Goal: Task Accomplishment & Management: Manage account settings

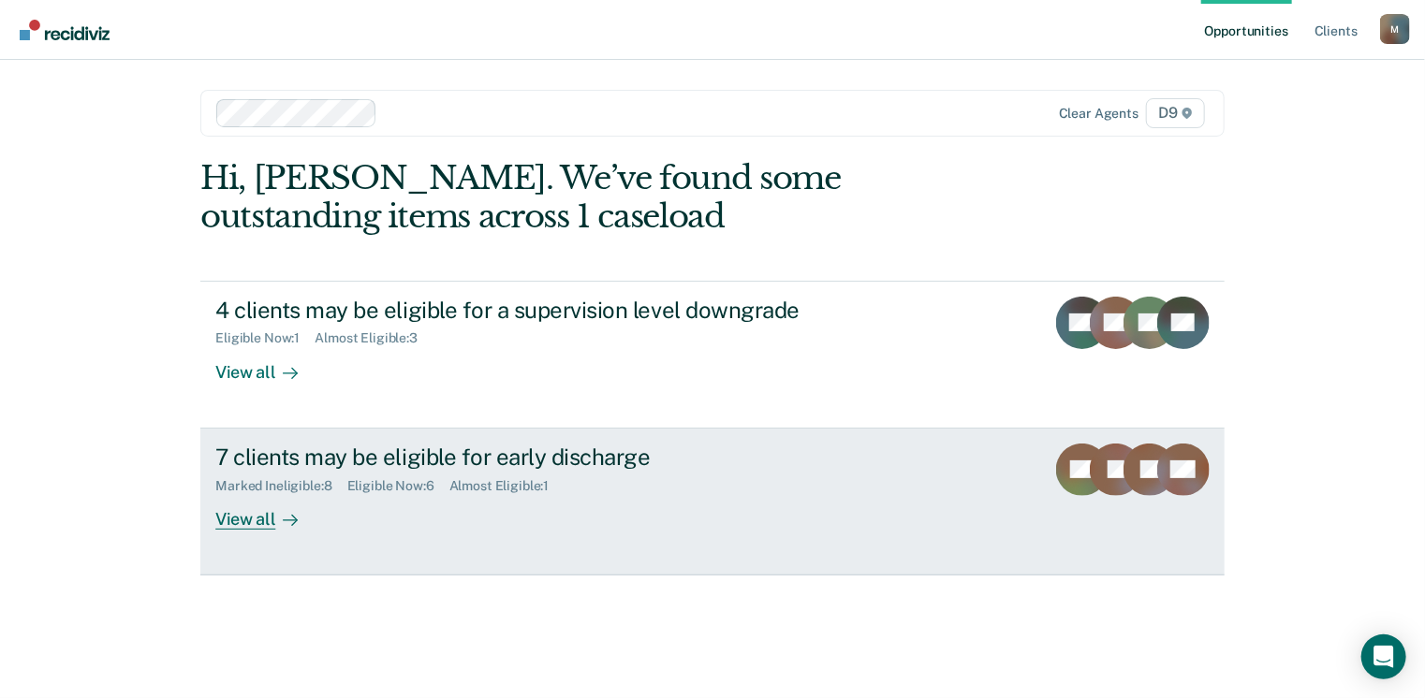
click at [242, 523] on div "View all" at bounding box center [267, 511] width 105 height 37
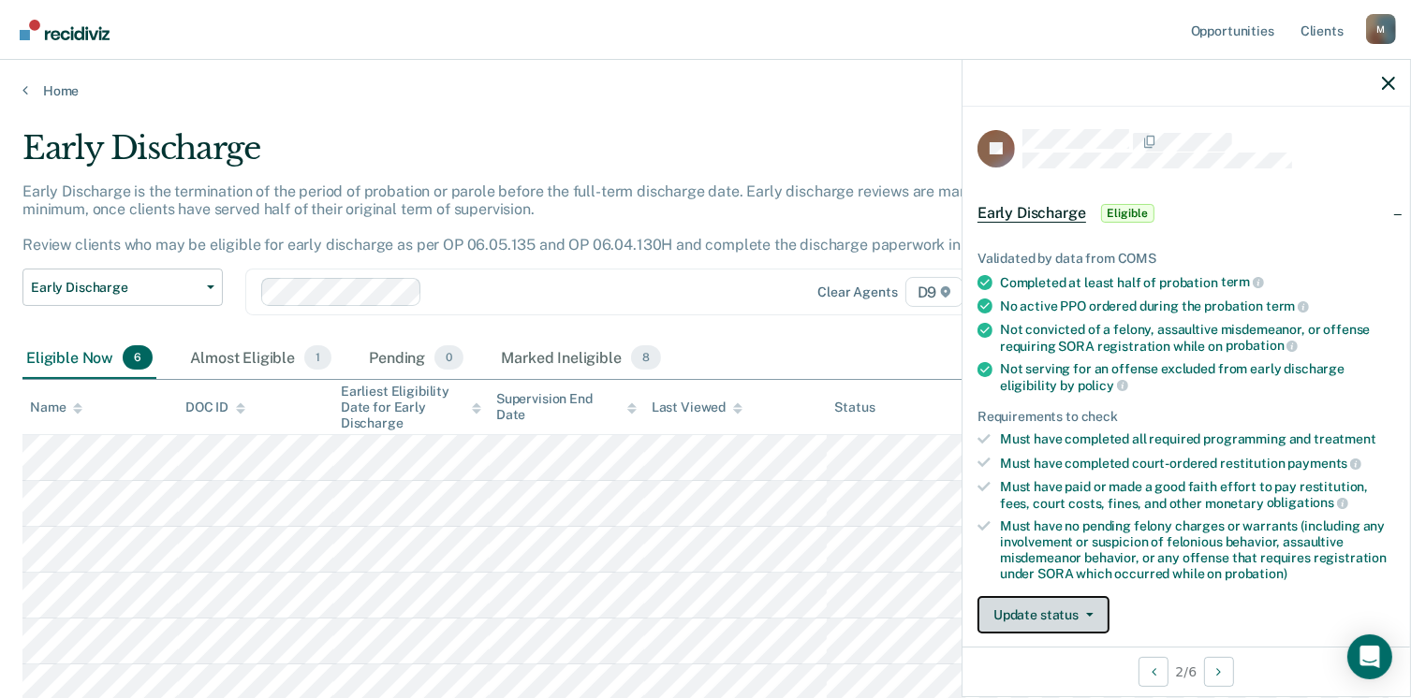
click at [1030, 599] on button "Update status" at bounding box center [1043, 614] width 132 height 37
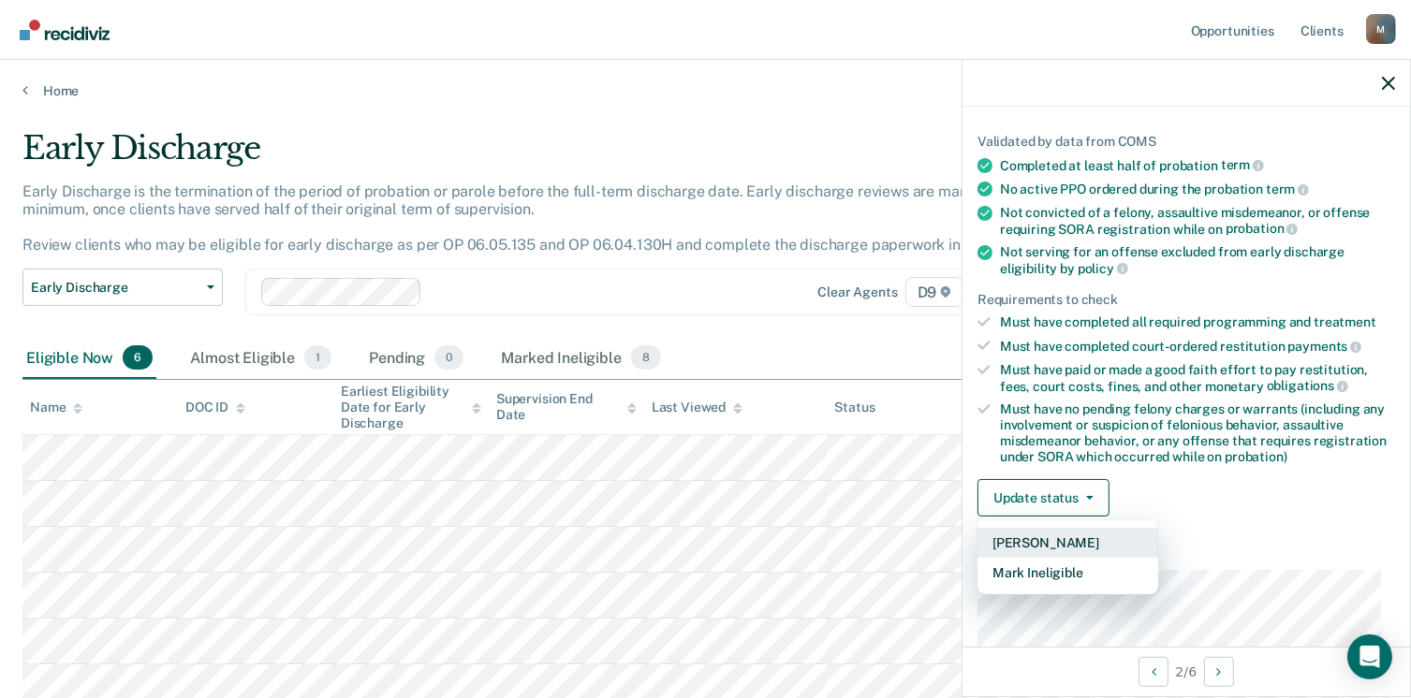
scroll to position [239, 0]
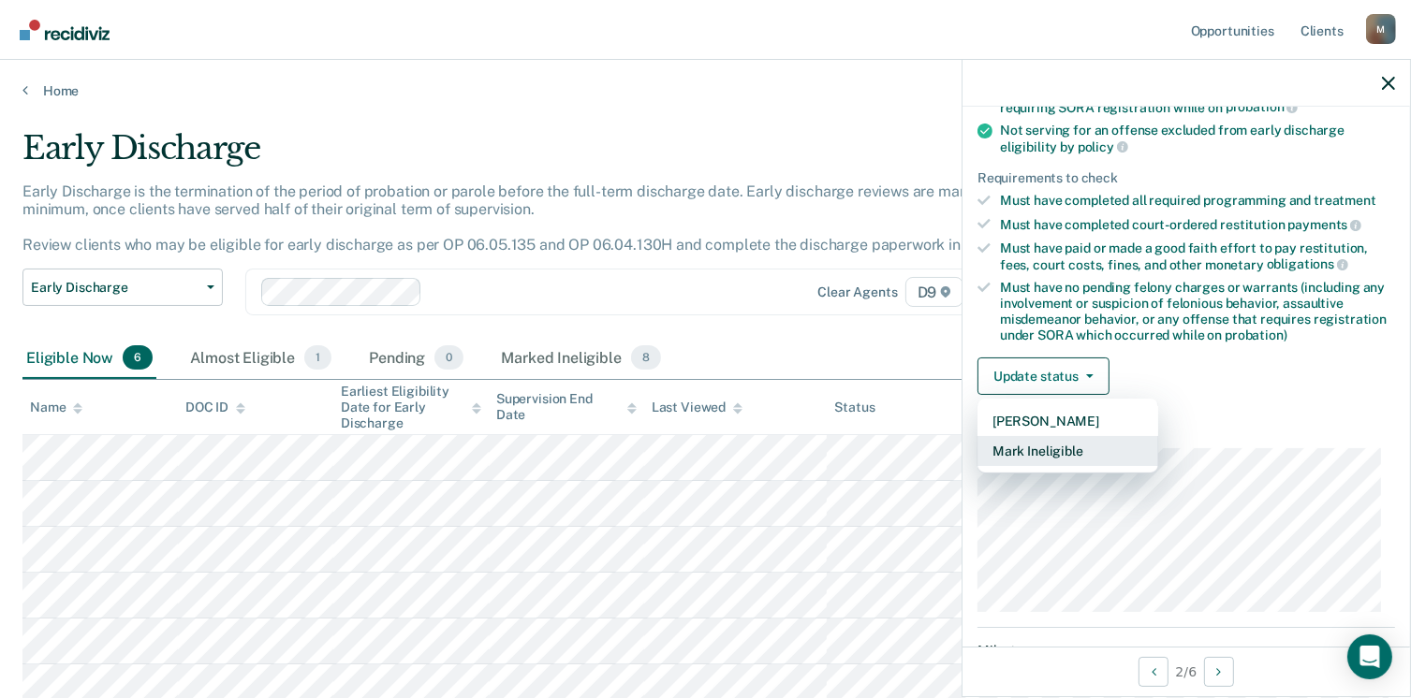
click at [1067, 443] on button "Mark Ineligible" at bounding box center [1067, 451] width 181 height 30
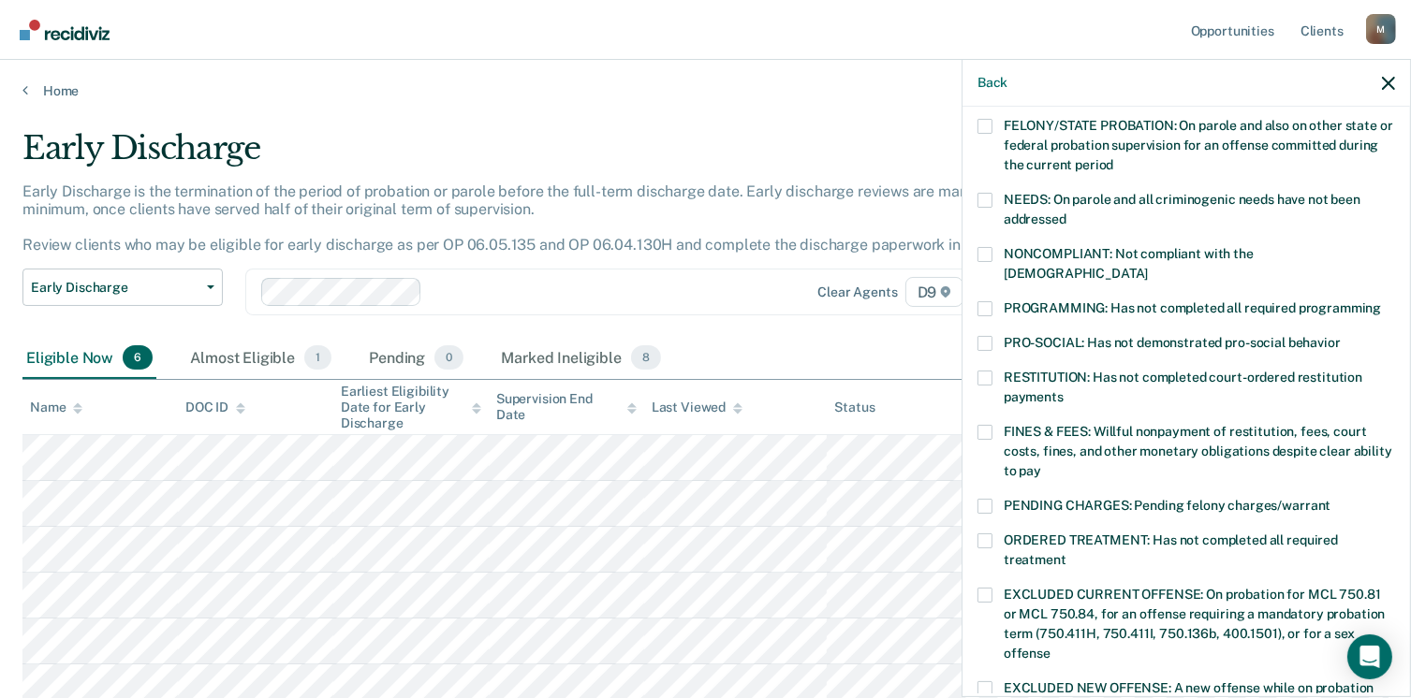
click at [983, 371] on span at bounding box center [984, 378] width 15 height 15
click at [1063, 390] on input "RESTITUTION: Has not completed court-ordered restitution payments" at bounding box center [1063, 390] width 0 height 0
click at [986, 301] on span at bounding box center [984, 308] width 15 height 15
click at [1381, 301] on input "PROGRAMMING: Has not completed all required programming" at bounding box center [1381, 301] width 0 height 0
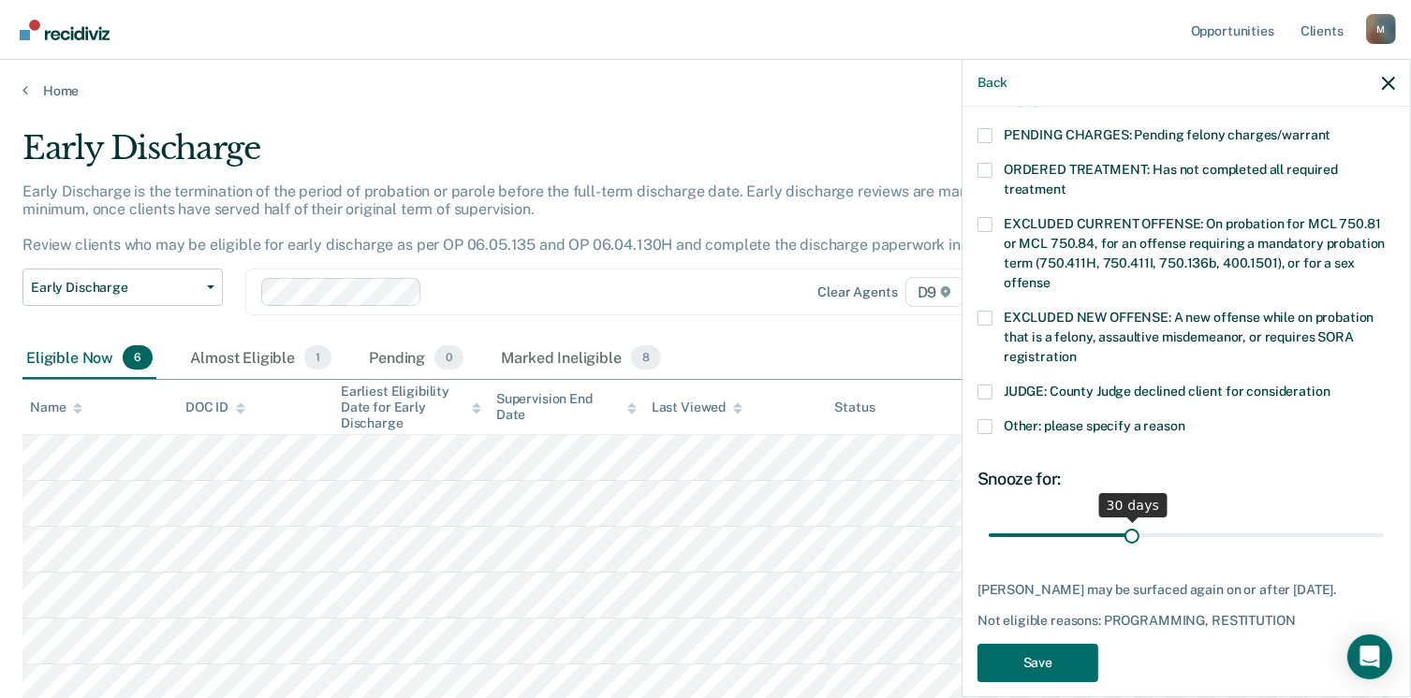
scroll to position [145, 0]
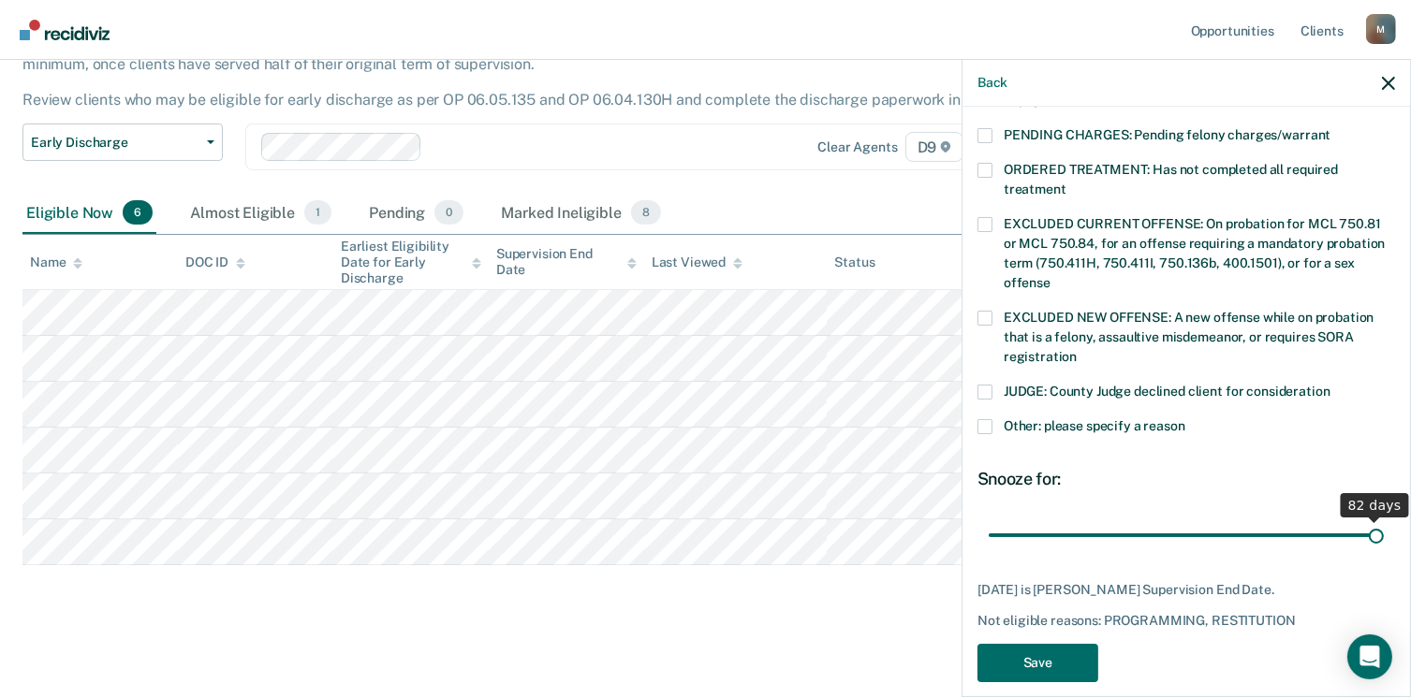
drag, startPoint x: 1129, startPoint y: 509, endPoint x: 1428, endPoint y: 494, distance: 299.0
type input "82"
click at [1384, 520] on input "range" at bounding box center [1186, 536] width 395 height 33
click at [1064, 644] on button "Save" at bounding box center [1037, 663] width 121 height 38
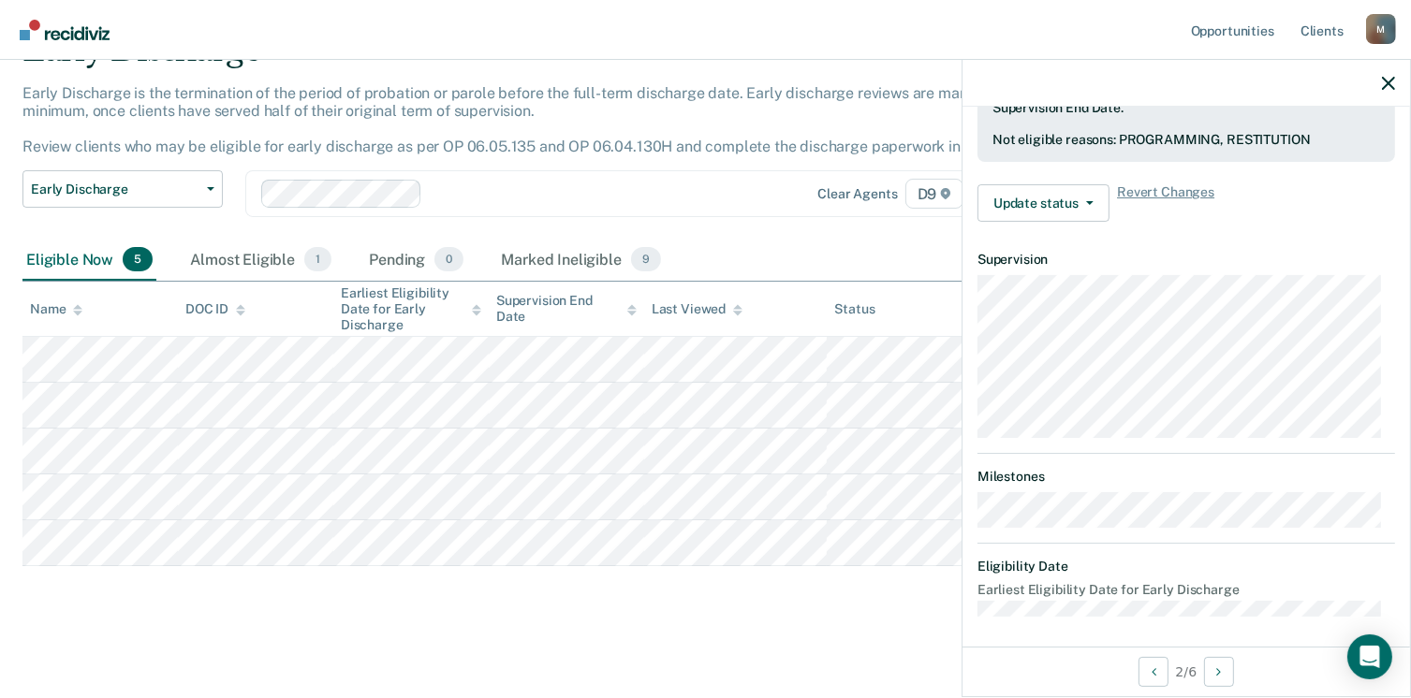
scroll to position [412, 0]
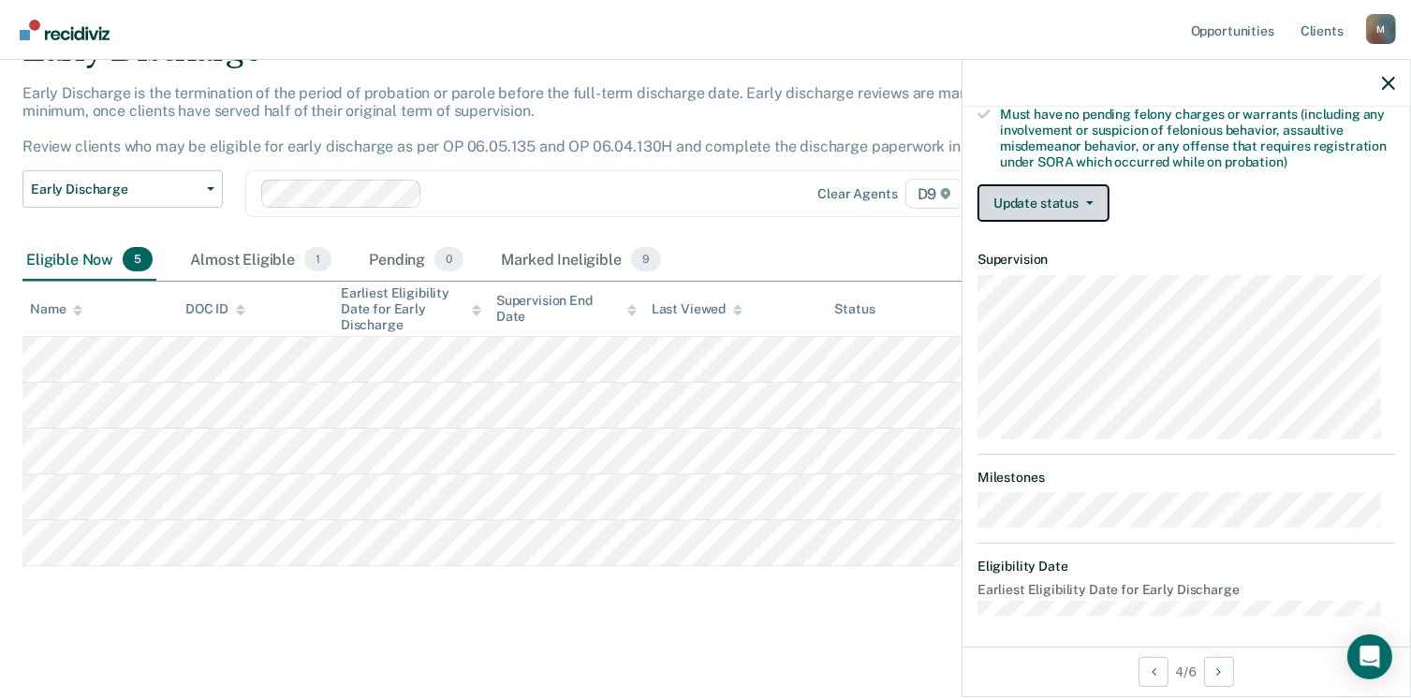
click at [1056, 196] on button "Update status" at bounding box center [1043, 202] width 132 height 37
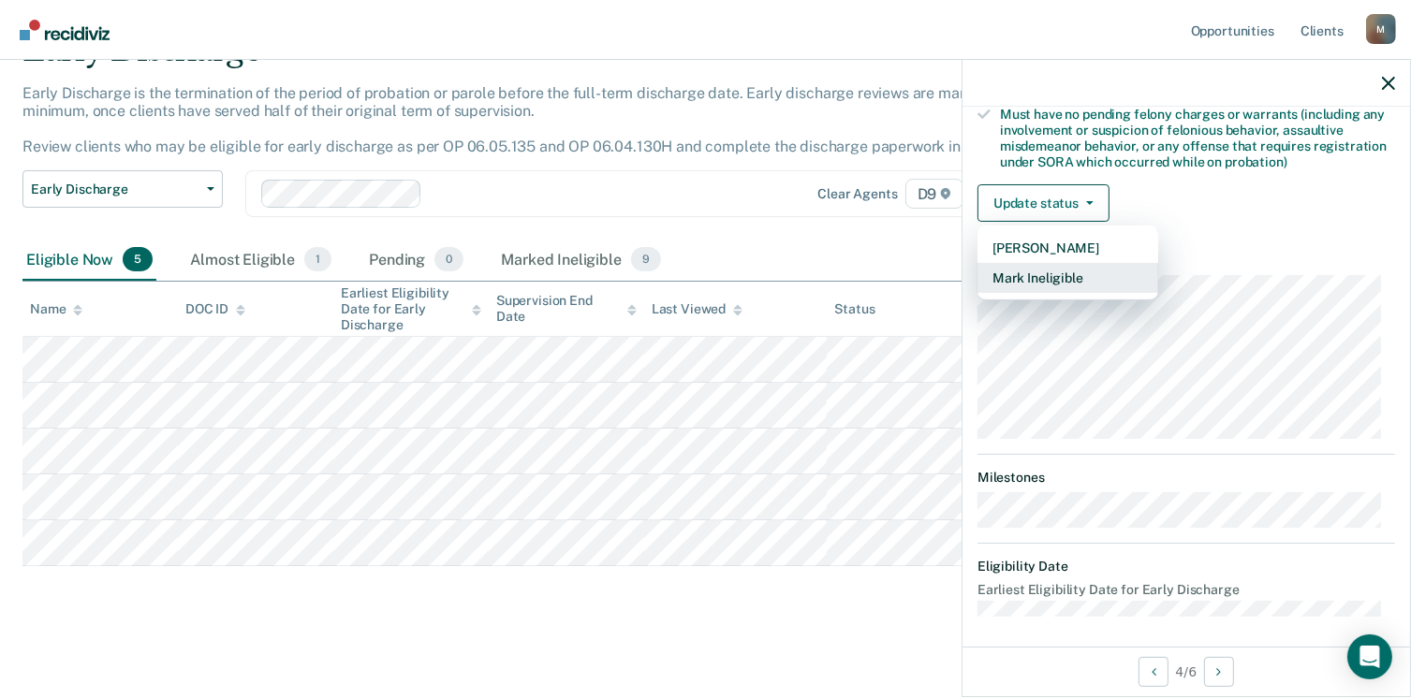
click at [1063, 275] on button "Mark Ineligible" at bounding box center [1067, 278] width 181 height 30
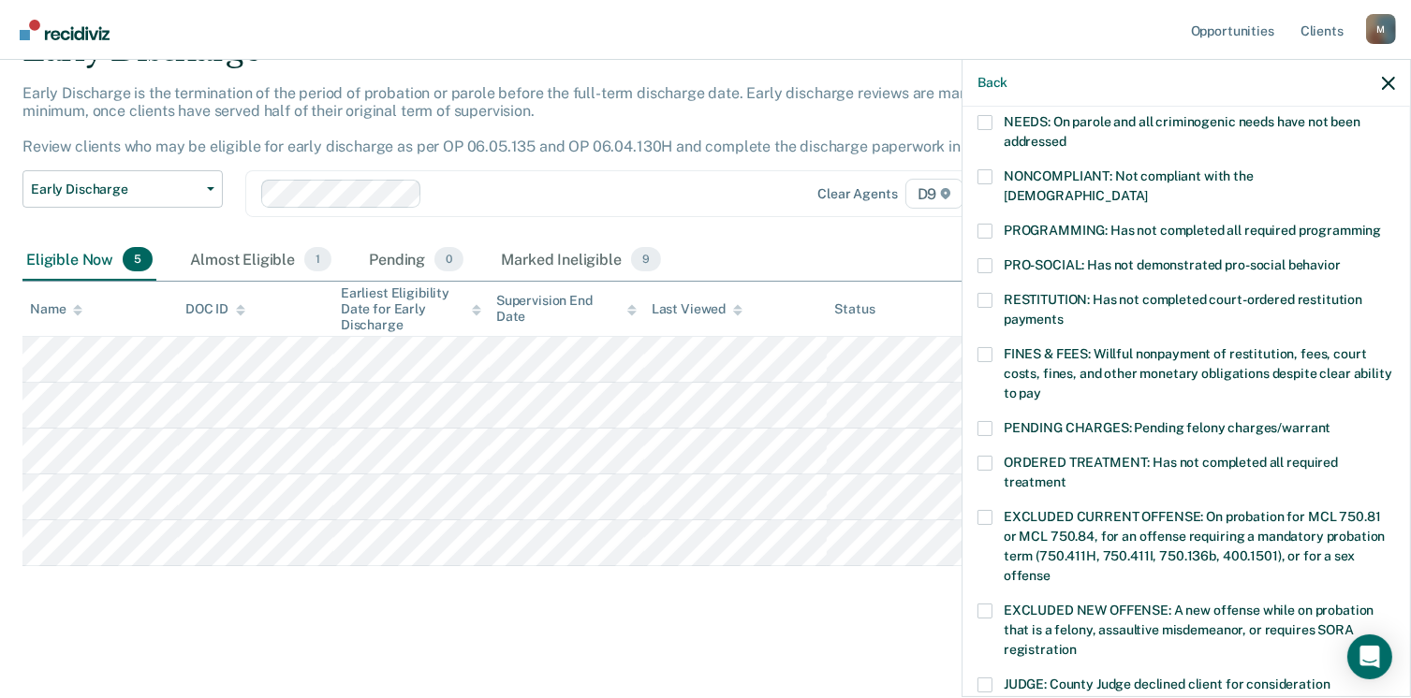
scroll to position [225, 0]
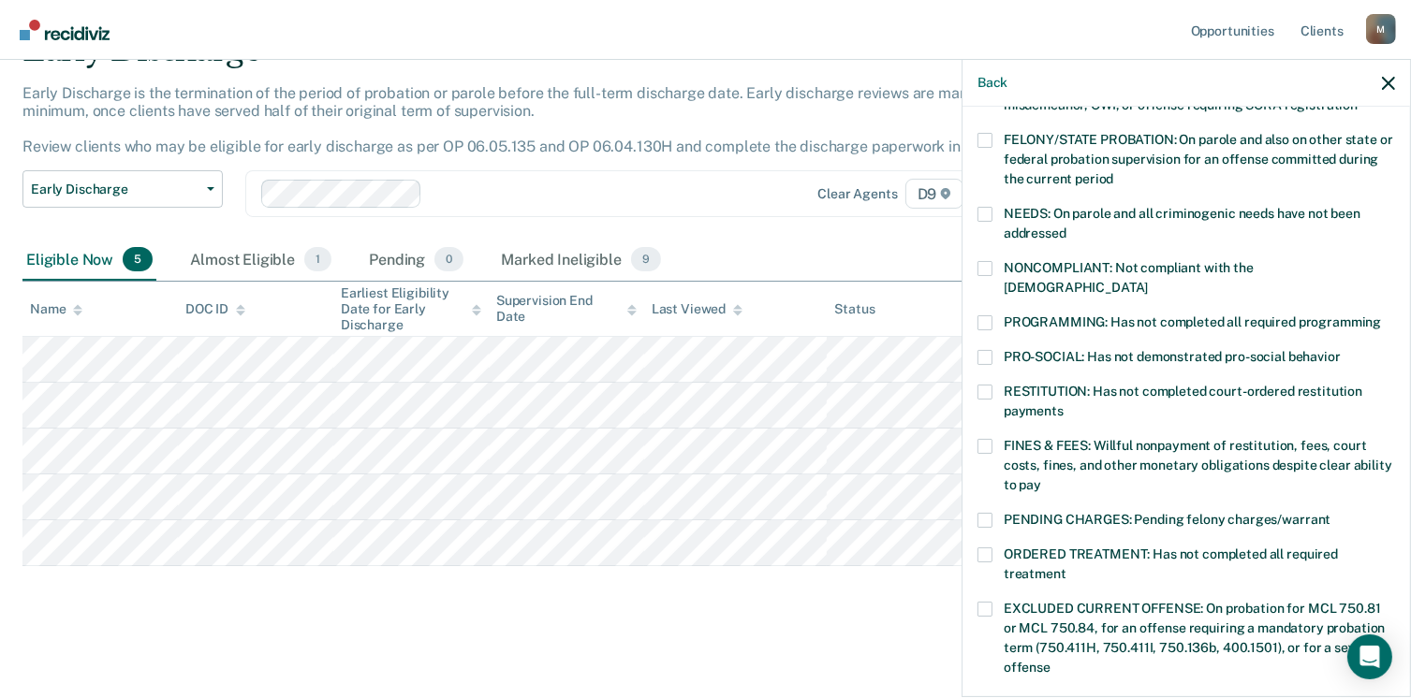
click at [988, 315] on span at bounding box center [984, 322] width 15 height 15
click at [1381, 315] on input "PROGRAMMING: Has not completed all required programming" at bounding box center [1381, 315] width 0 height 0
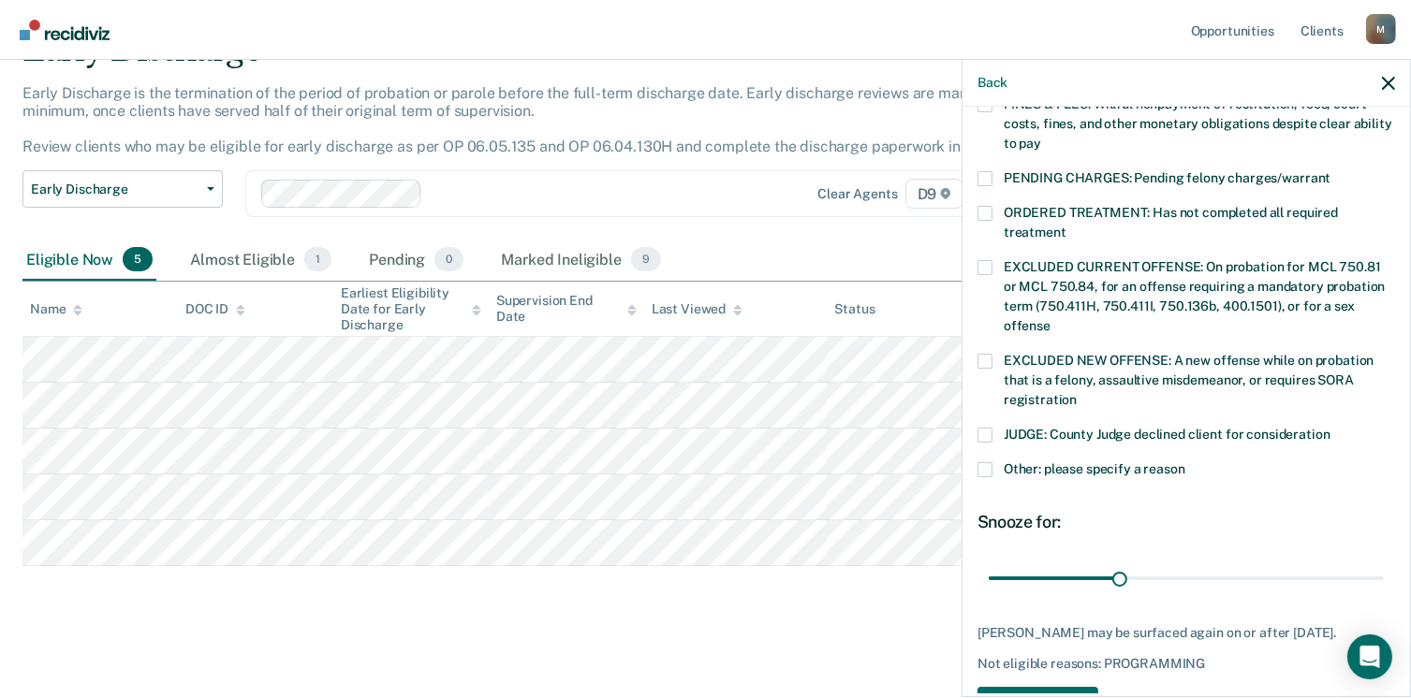
scroll to position [599, 0]
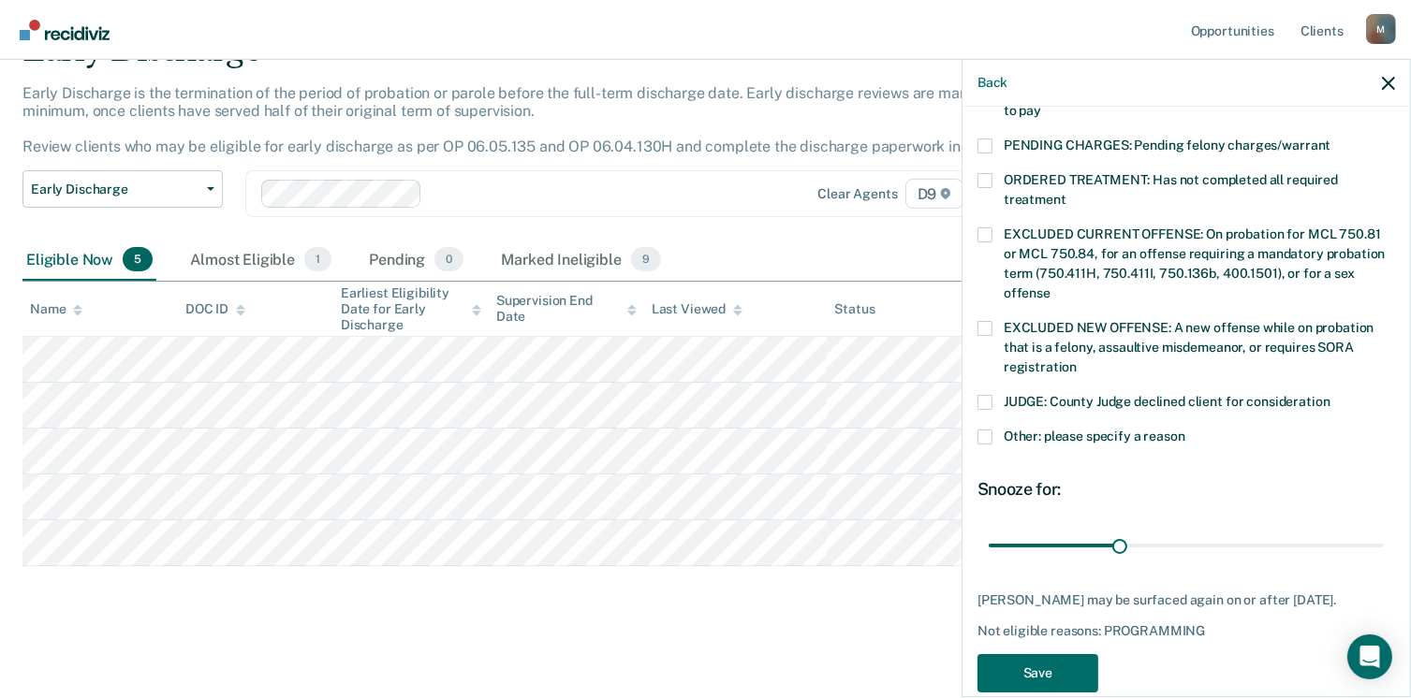
click at [989, 430] on span at bounding box center [984, 437] width 15 height 15
click at [1185, 430] on input "Other: please specify a reason" at bounding box center [1185, 430] width 0 height 0
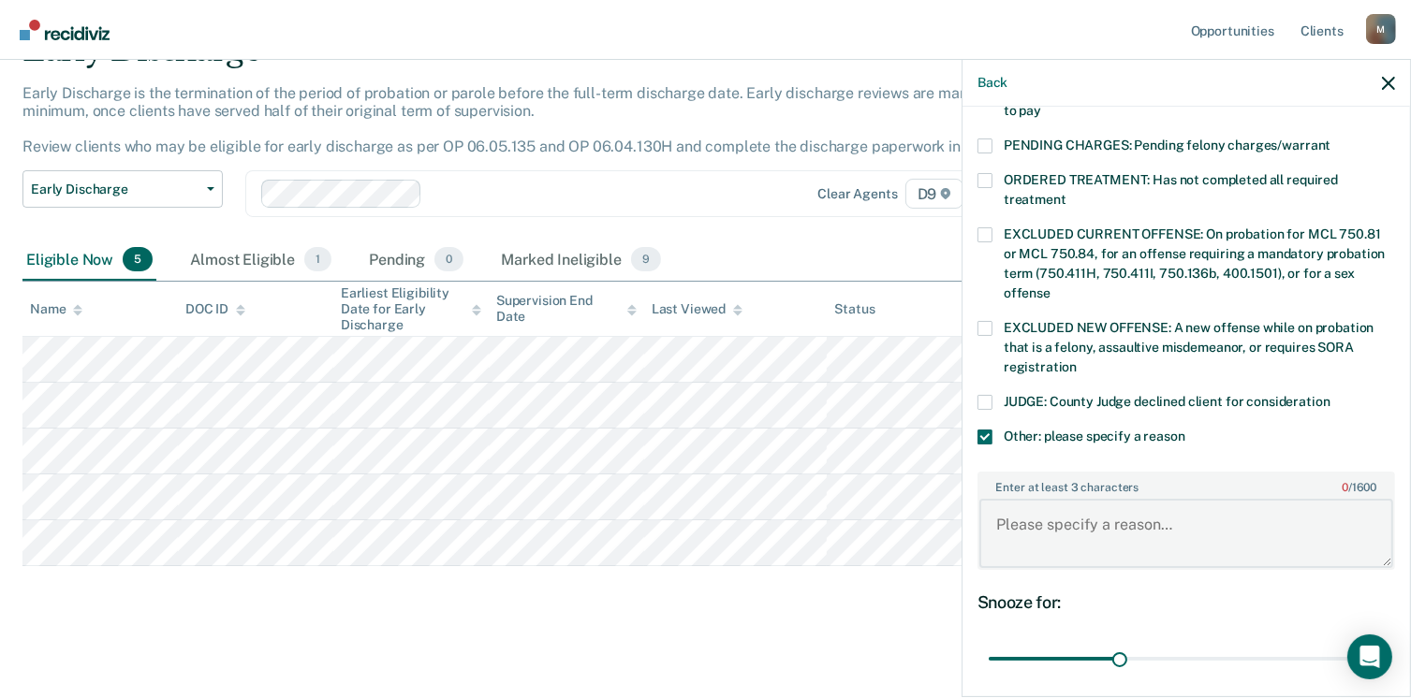
click at [1077, 508] on textarea "Enter at least 3 characters 0 / 1600" at bounding box center [1186, 533] width 414 height 69
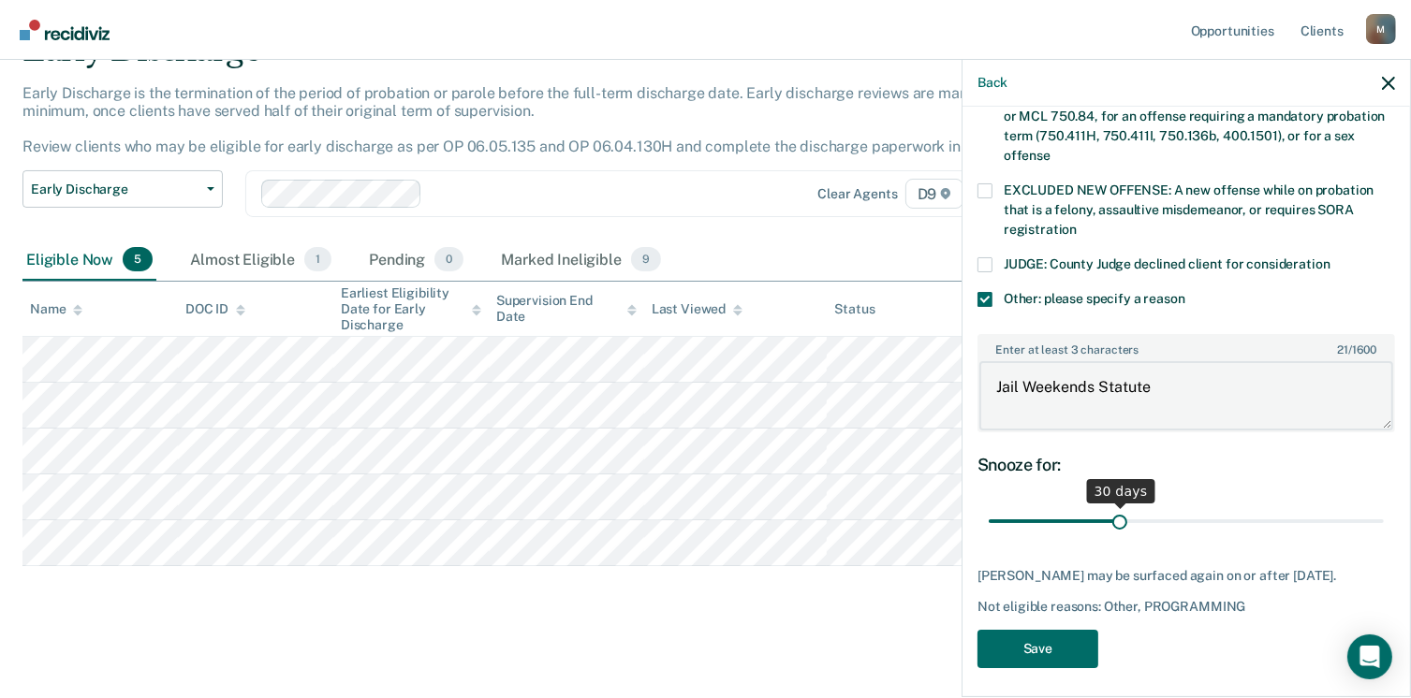
type textarea "Jail Weekends Statute"
drag, startPoint x: 1118, startPoint y: 493, endPoint x: 1399, endPoint y: 506, distance: 281.1
type input "90"
click at [1384, 506] on input "range" at bounding box center [1186, 521] width 395 height 33
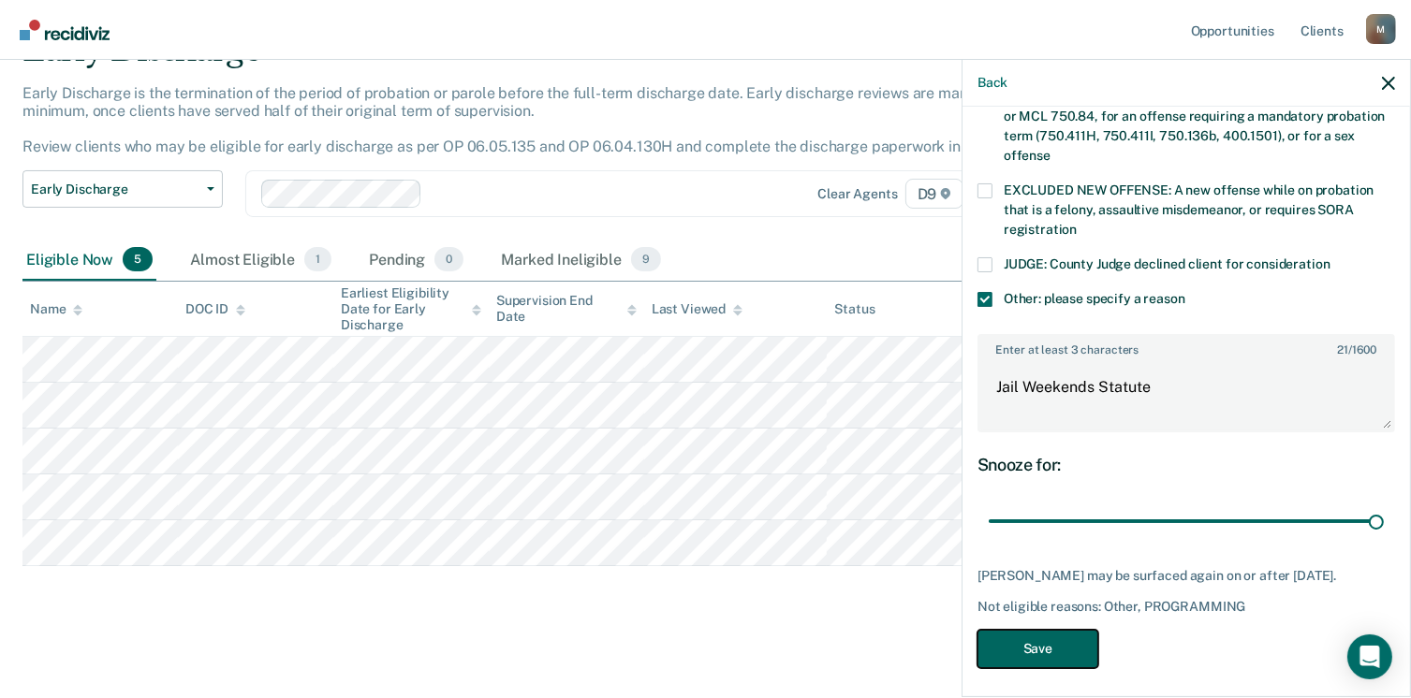
click at [1047, 634] on button "Save" at bounding box center [1037, 649] width 121 height 38
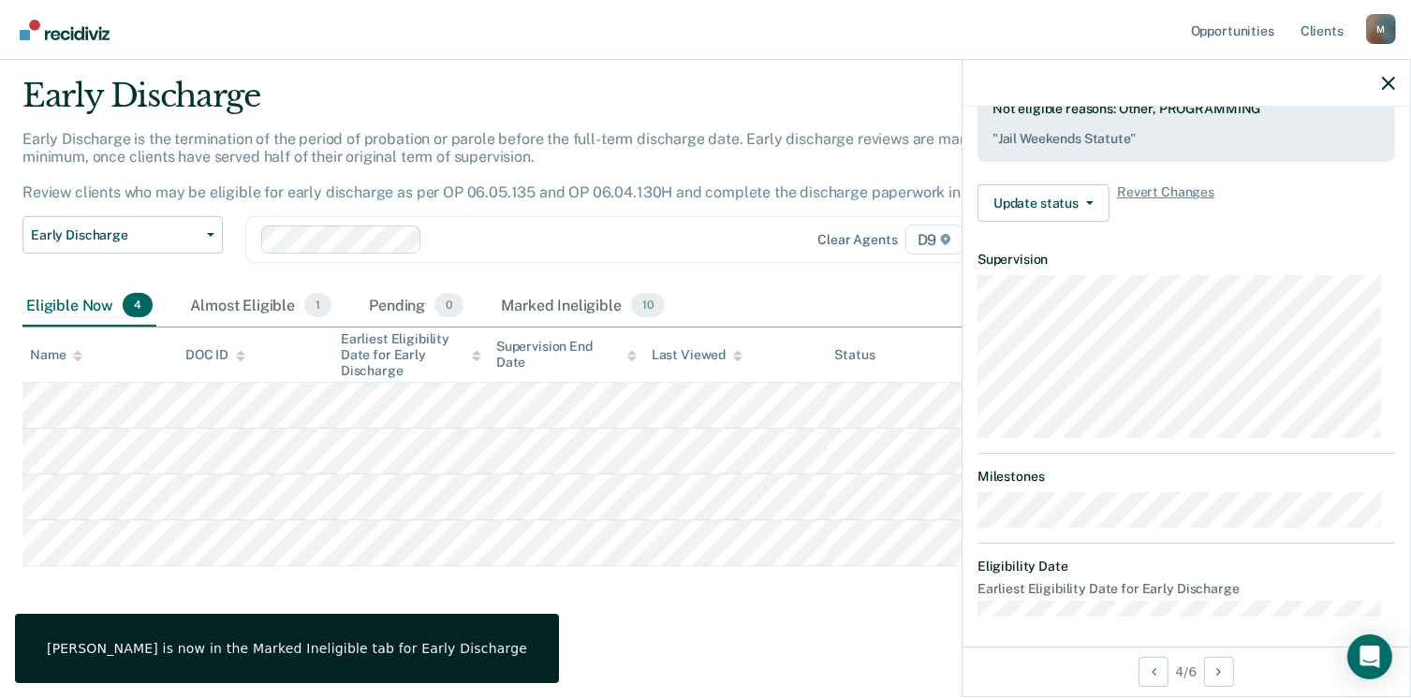
scroll to position [412, 0]
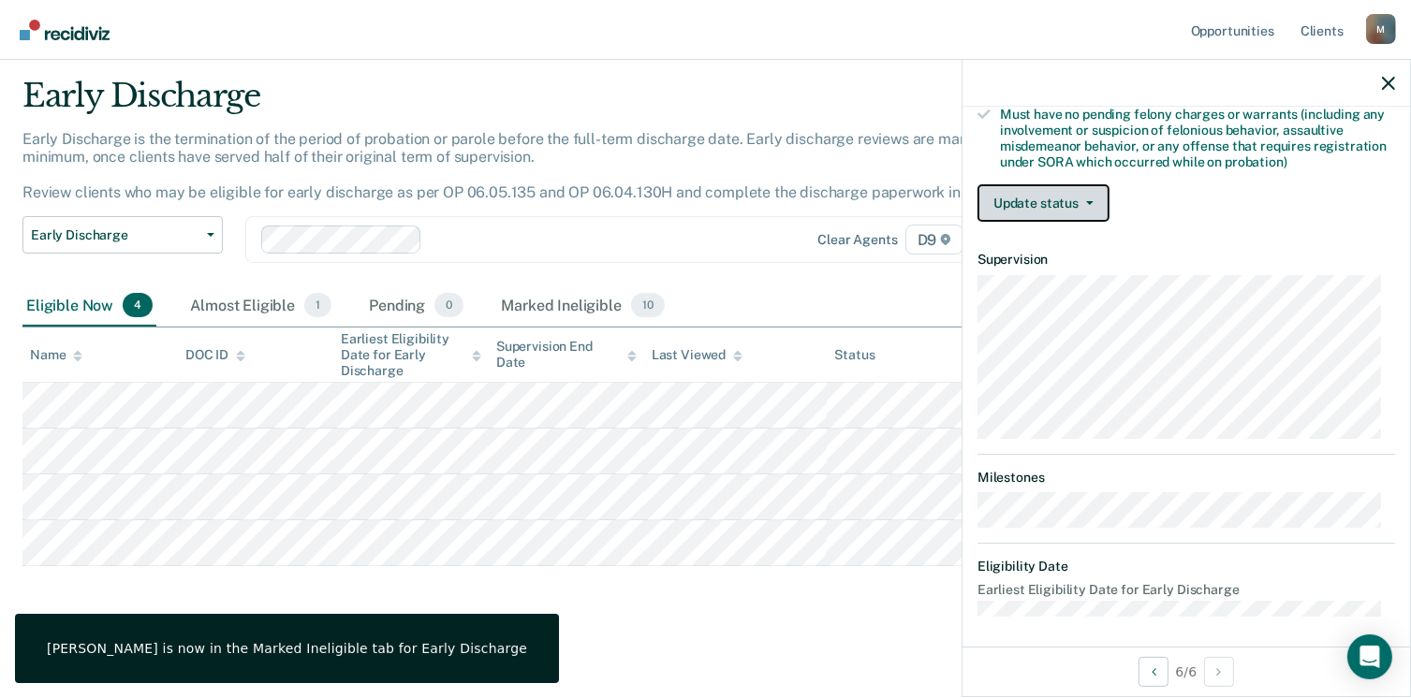
click at [1038, 201] on button "Update status" at bounding box center [1043, 202] width 132 height 37
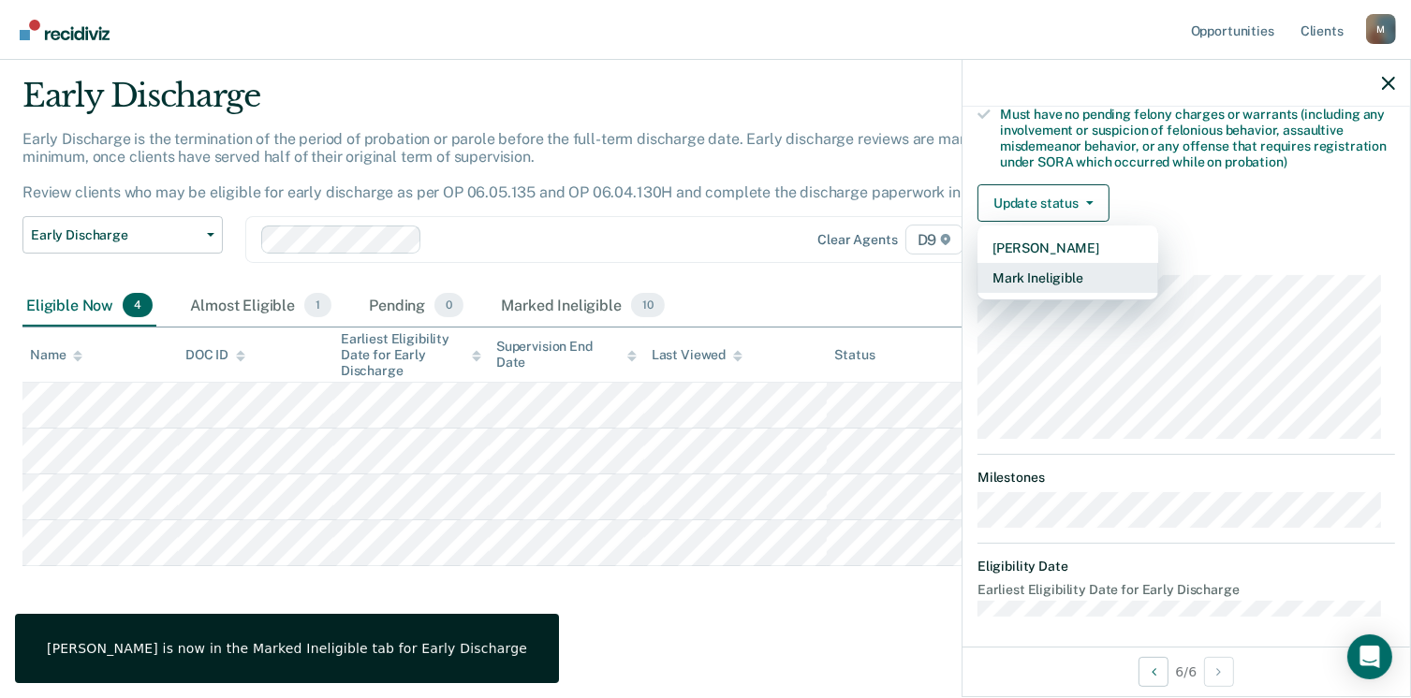
click at [1037, 277] on button "Mark Ineligible" at bounding box center [1067, 278] width 181 height 30
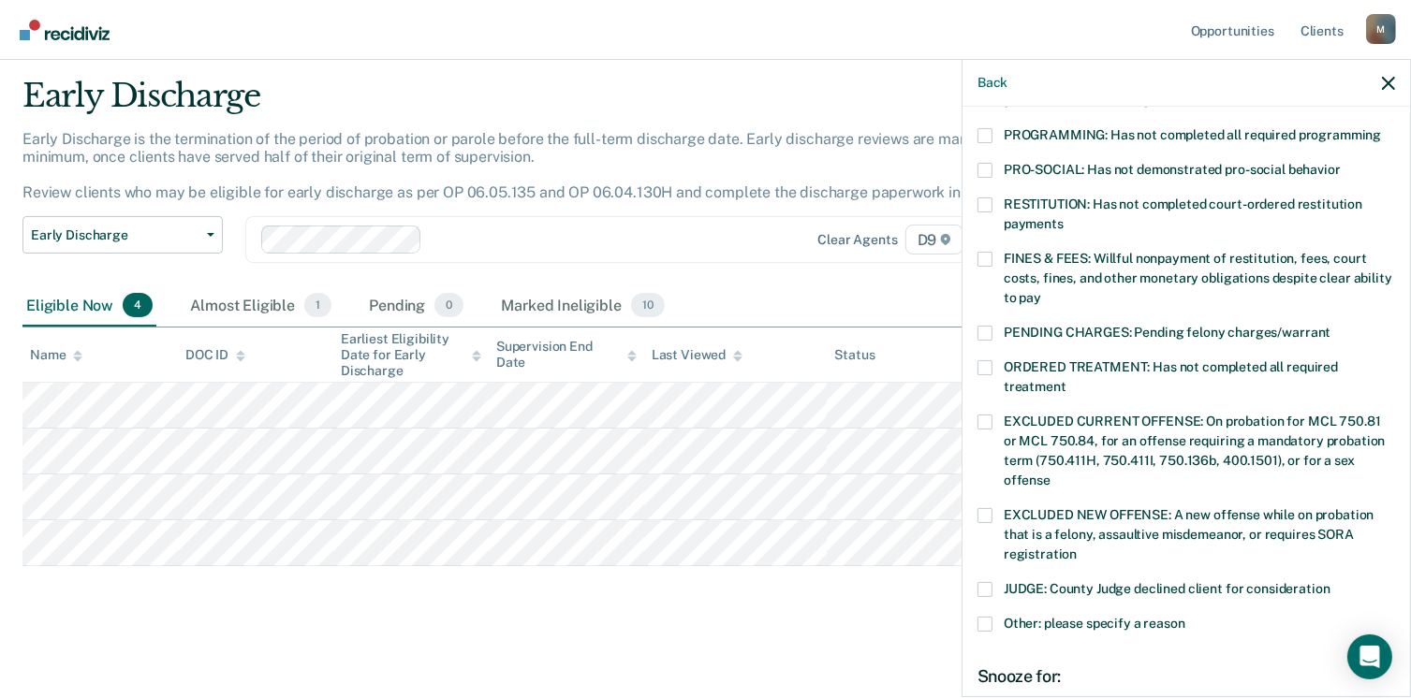
click at [978, 326] on span at bounding box center [984, 333] width 15 height 15
click at [1330, 326] on input "PENDING CHARGES: Pending felony charges/warrant" at bounding box center [1330, 326] width 0 height 0
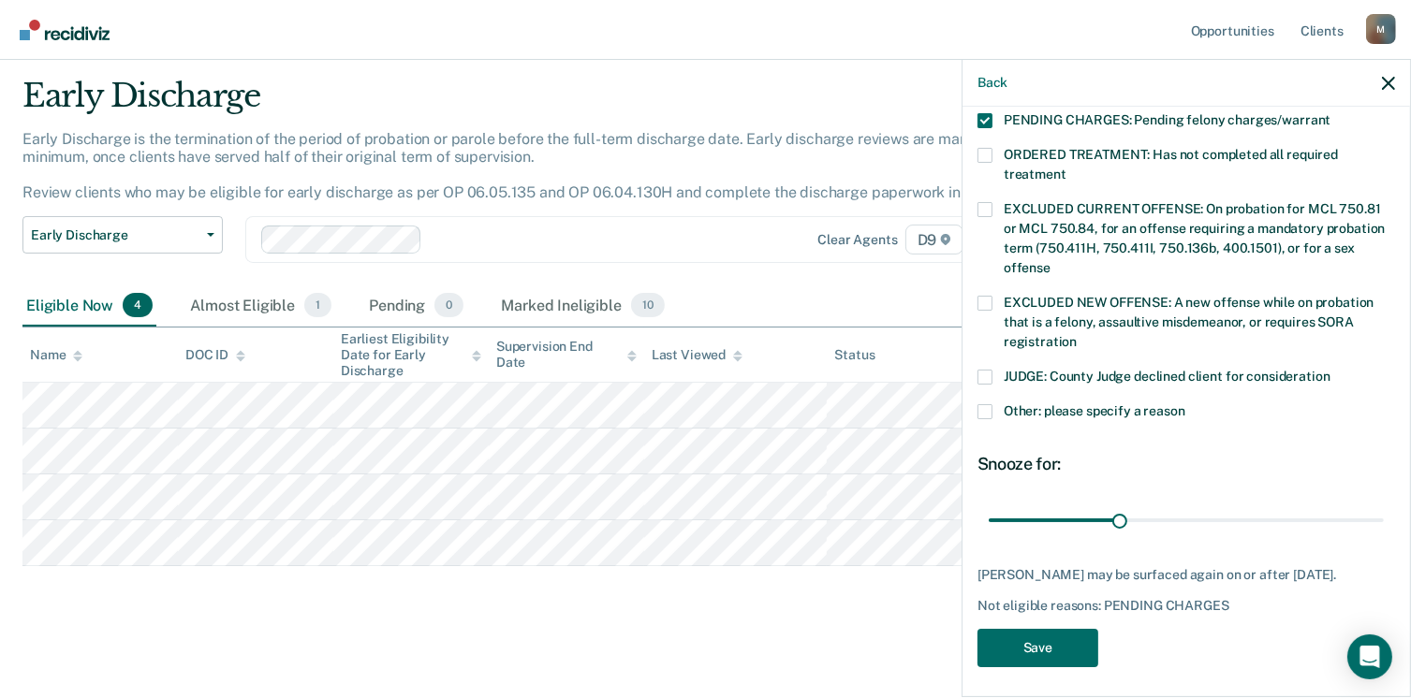
scroll to position [625, 0]
drag, startPoint x: 1113, startPoint y: 499, endPoint x: 1428, endPoint y: 507, distance: 314.6
type input "90"
click at [1384, 507] on input "range" at bounding box center [1186, 520] width 395 height 33
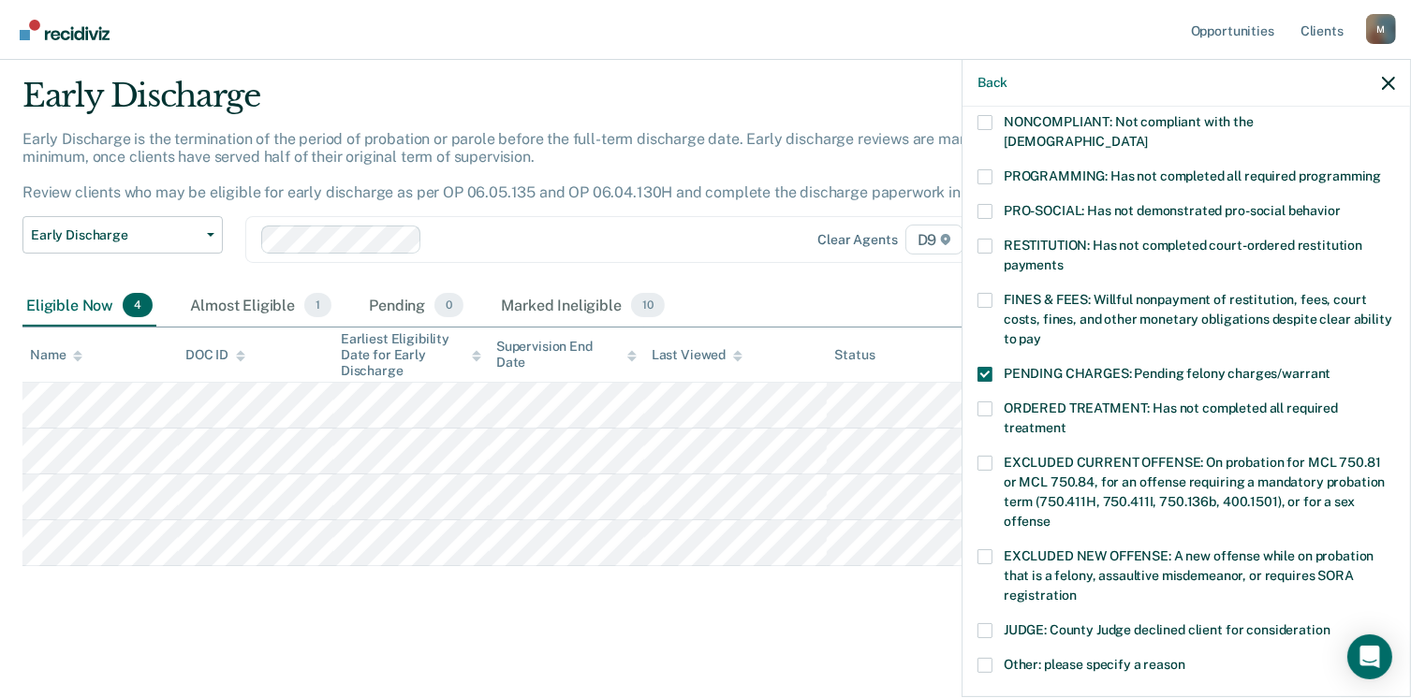
scroll to position [157, 0]
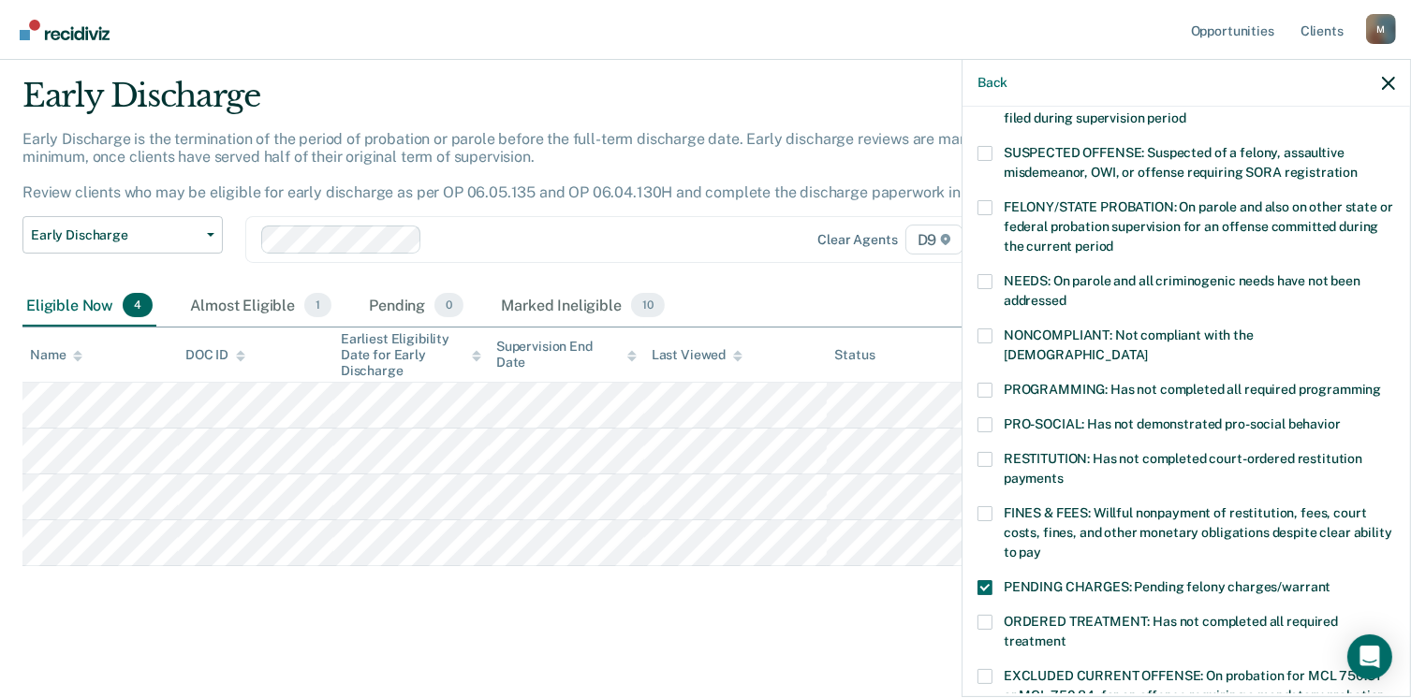
click at [976, 447] on div "MS Which of the following requirements has [PERSON_NAME] not met? [MEDICAL_DATA…" at bounding box center [1185, 400] width 447 height 587
click at [987, 358] on div "NONCOMPLIANT: Not compliant with the [DEMOGRAPHIC_DATA]" at bounding box center [1185, 356] width 417 height 54
drag, startPoint x: 989, startPoint y: 368, endPoint x: 989, endPoint y: 383, distance: 15.0
click at [989, 383] on span at bounding box center [984, 390] width 15 height 15
click at [1381, 383] on input "PROGRAMMING: Has not completed all required programming" at bounding box center [1381, 383] width 0 height 0
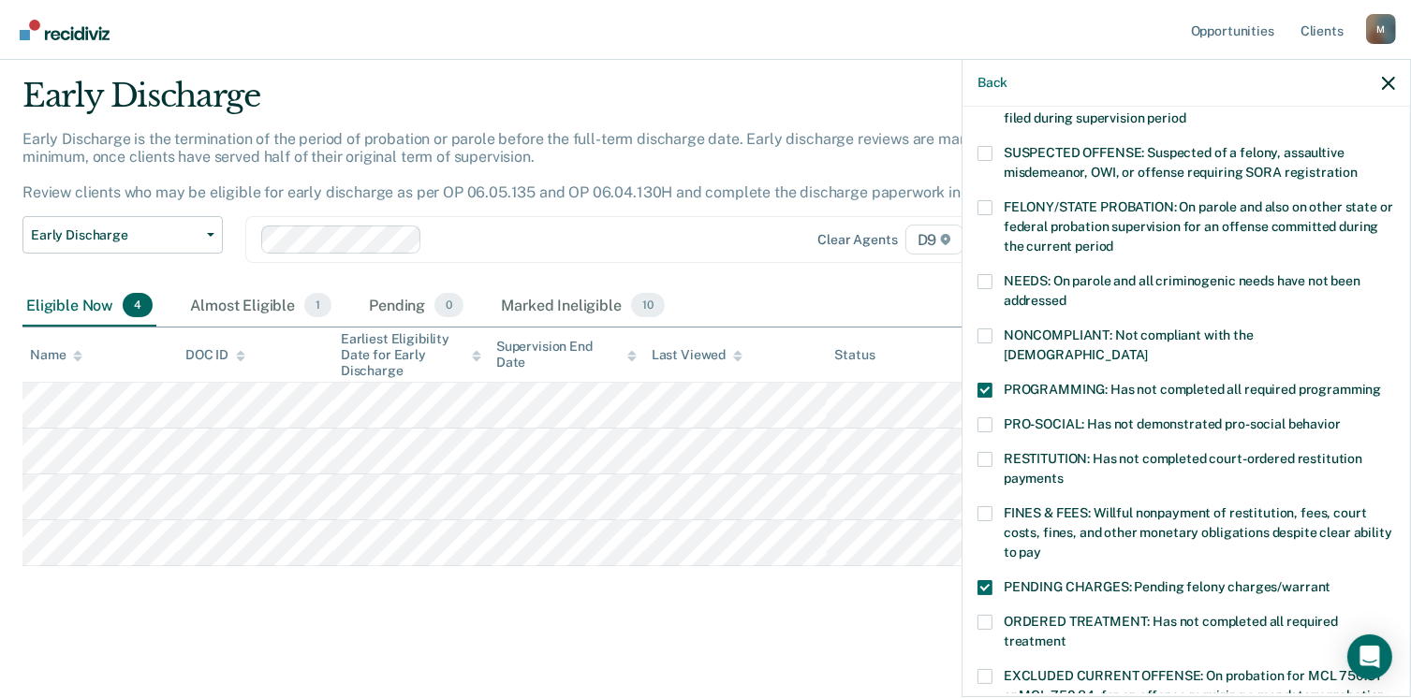
click at [981, 452] on span at bounding box center [984, 459] width 15 height 15
click at [1063, 472] on input "RESTITUTION: Has not completed court-ordered restitution payments" at bounding box center [1063, 472] width 0 height 0
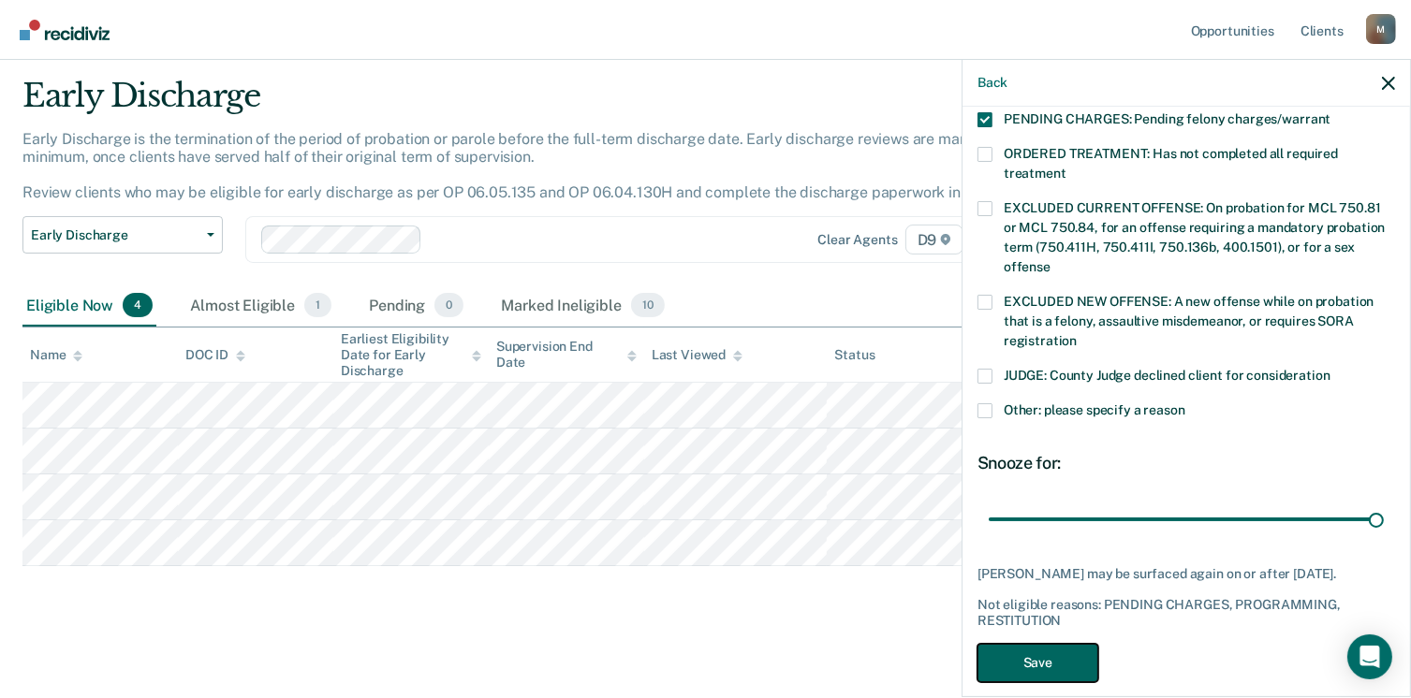
click at [1044, 648] on button "Save" at bounding box center [1037, 663] width 121 height 38
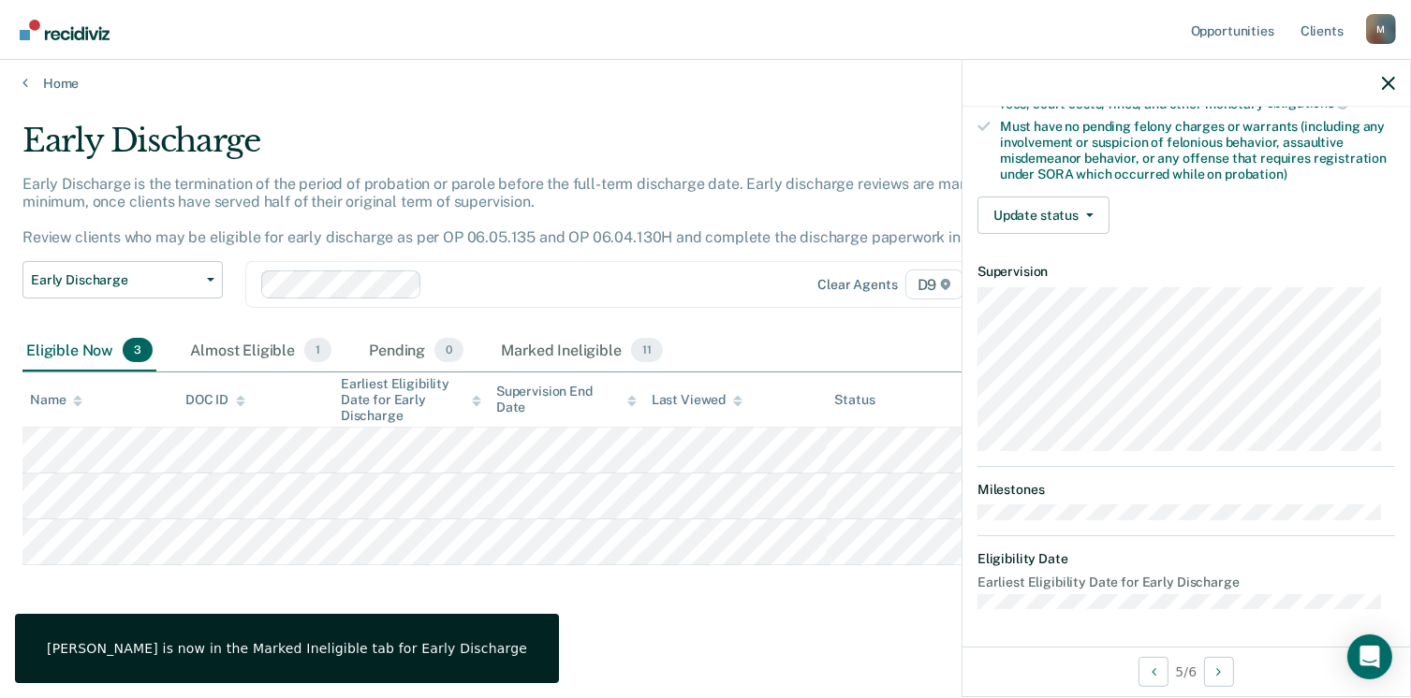
scroll to position [393, 0]
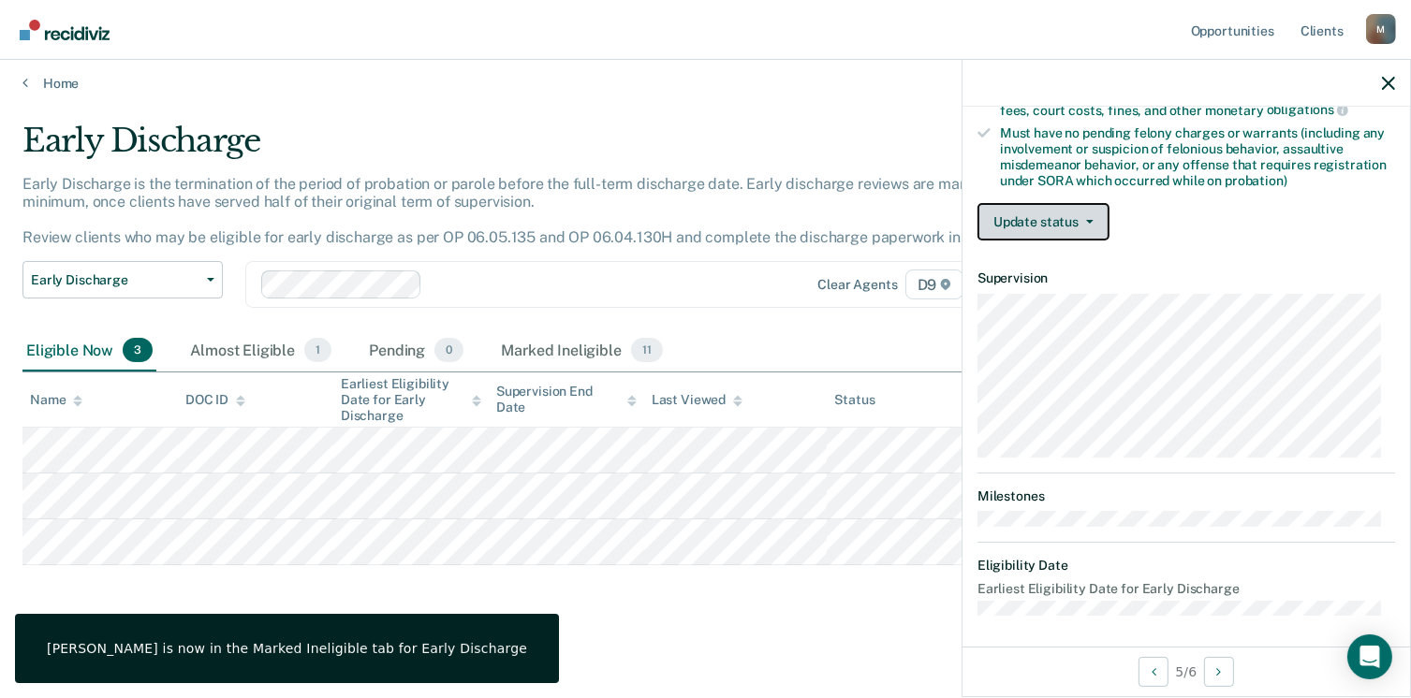
click at [1050, 207] on button "Update status" at bounding box center [1043, 221] width 132 height 37
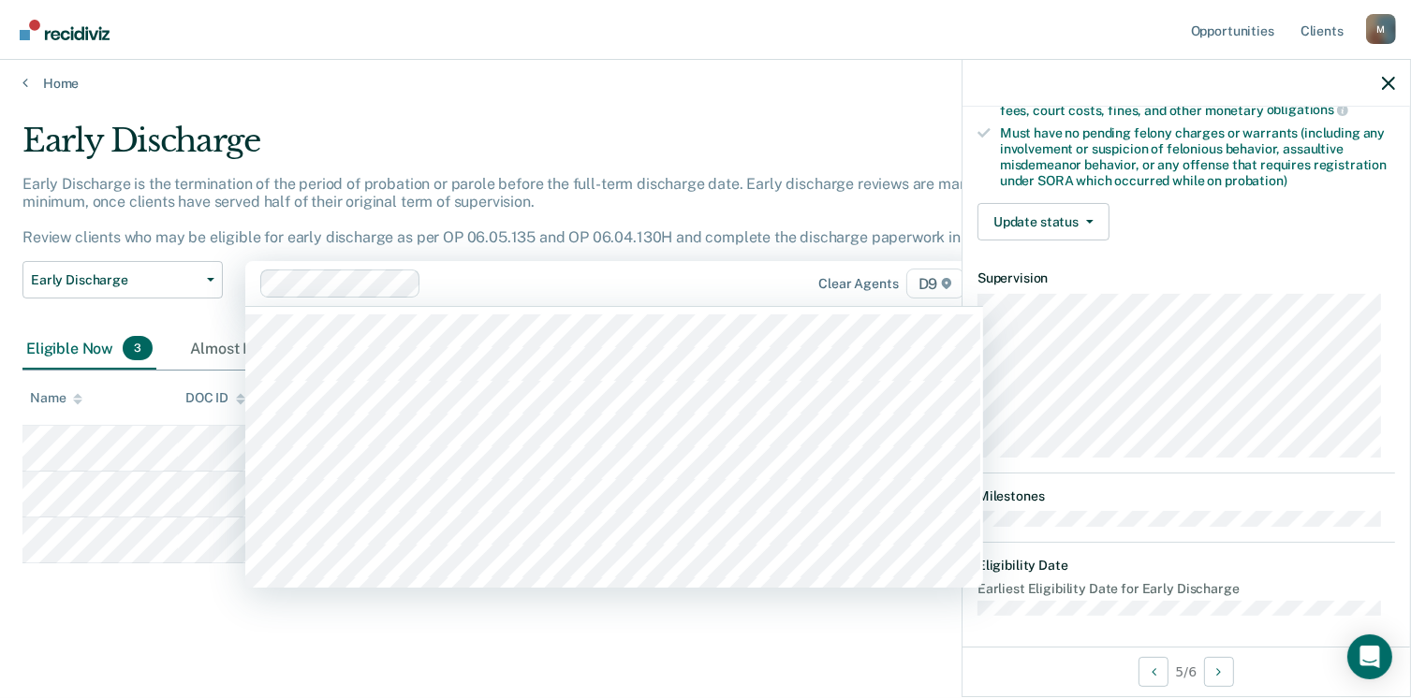
click at [711, 270] on div at bounding box center [507, 284] width 495 height 28
click at [569, 141] on div "Early Discharge" at bounding box center [551, 150] width 1058 height 53
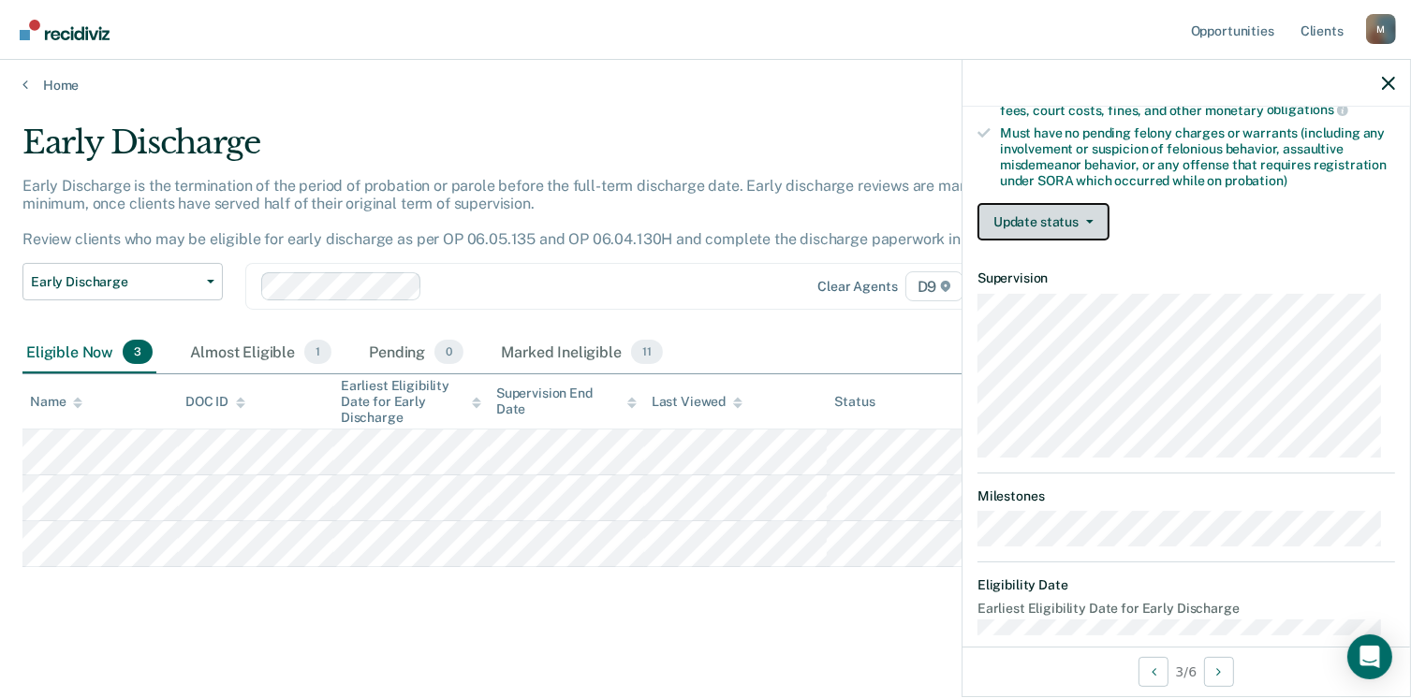
click at [1018, 214] on button "Update status" at bounding box center [1043, 221] width 132 height 37
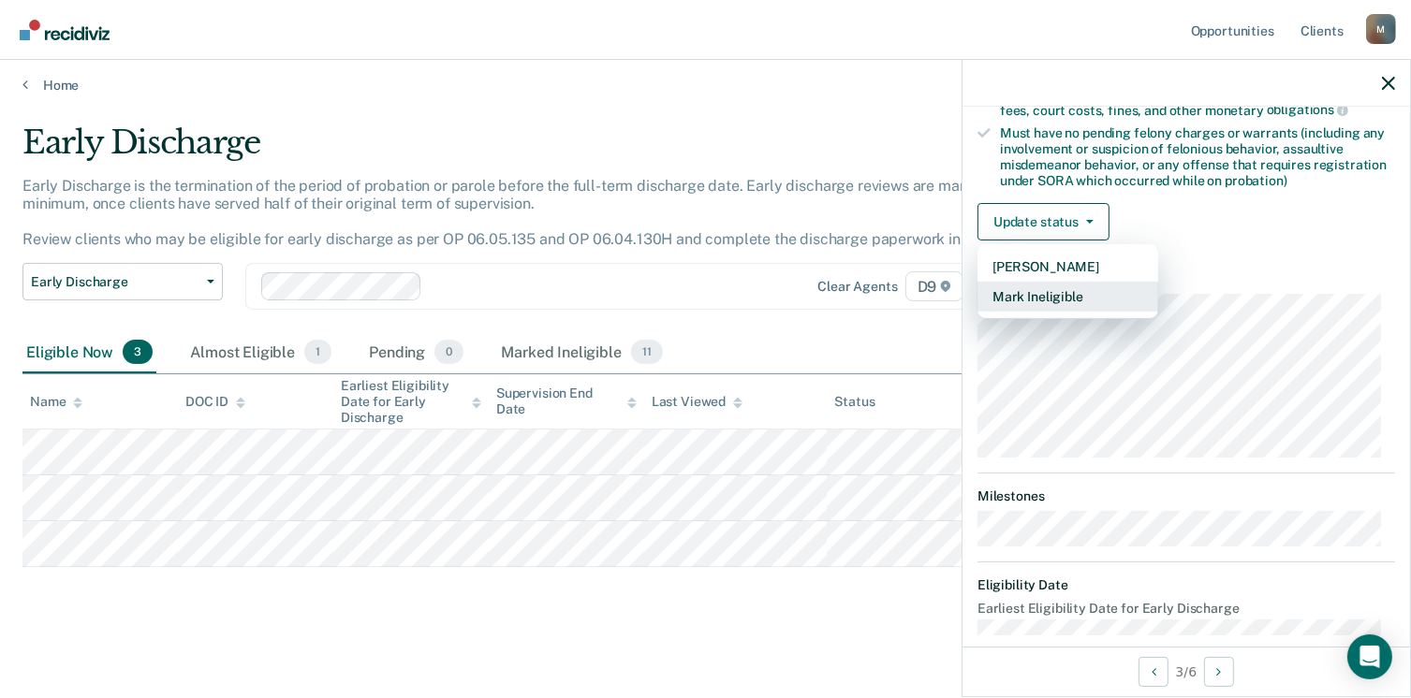
click at [1038, 288] on button "Mark Ineligible" at bounding box center [1067, 297] width 181 height 30
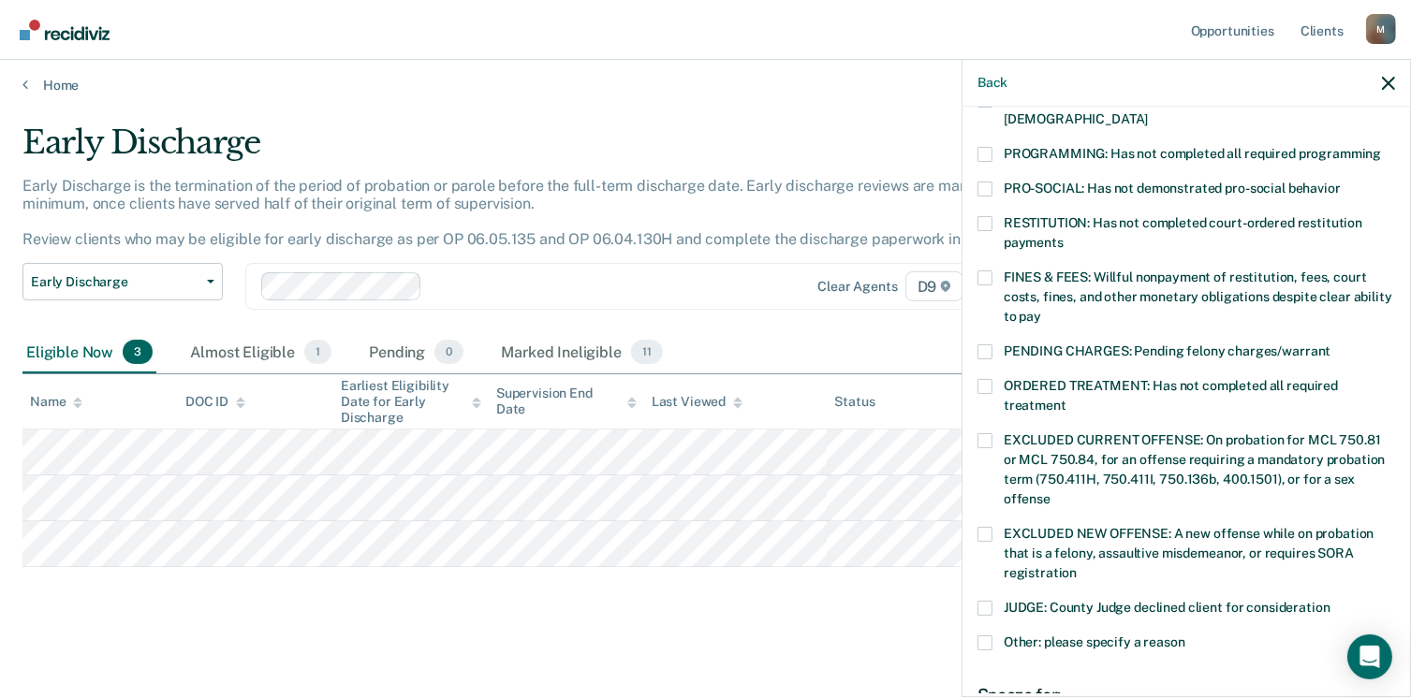
click at [989, 147] on label "PROGRAMMING: Has not completed all required programming" at bounding box center [1185, 157] width 417 height 20
click at [1381, 147] on input "PROGRAMMING: Has not completed all required programming" at bounding box center [1381, 147] width 0 height 0
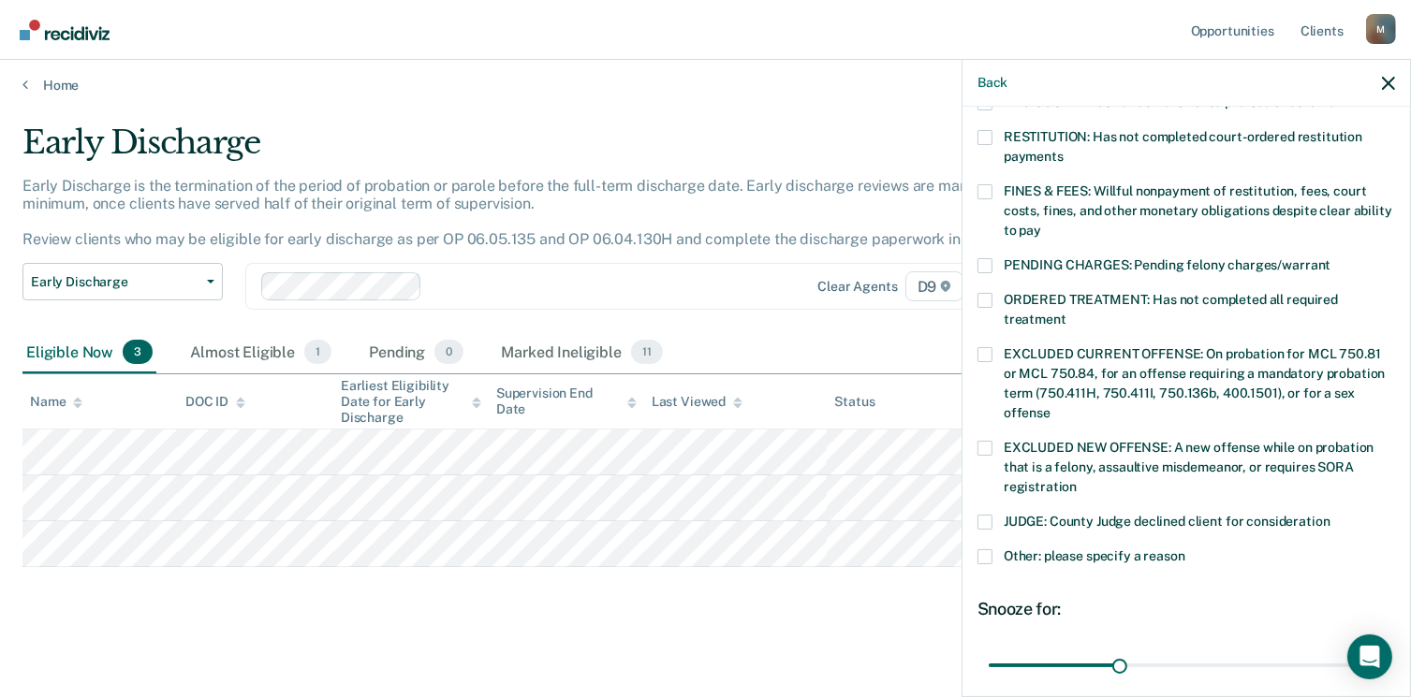
scroll to position [625, 0]
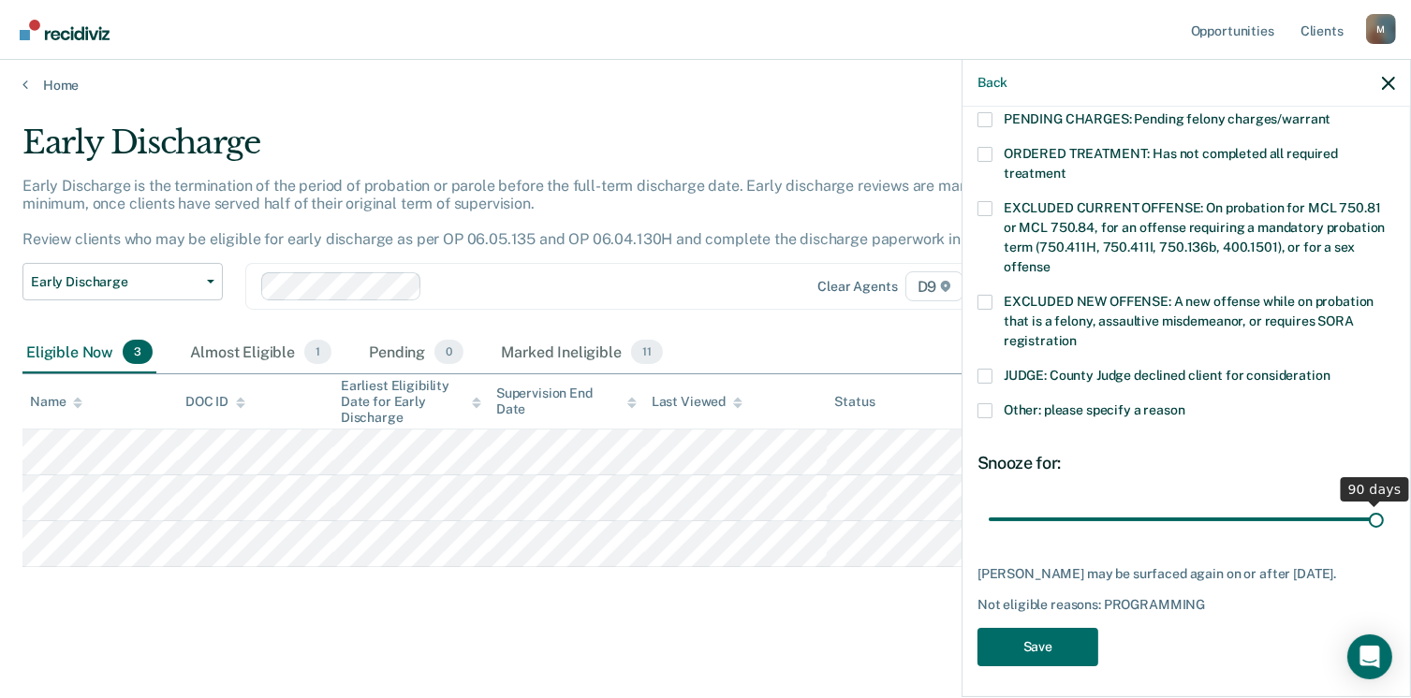
drag, startPoint x: 1114, startPoint y: 494, endPoint x: 1415, endPoint y: 494, distance: 301.4
type input "90"
click at [1384, 504] on input "range" at bounding box center [1186, 520] width 395 height 33
click at [1011, 637] on button "Save" at bounding box center [1037, 647] width 121 height 38
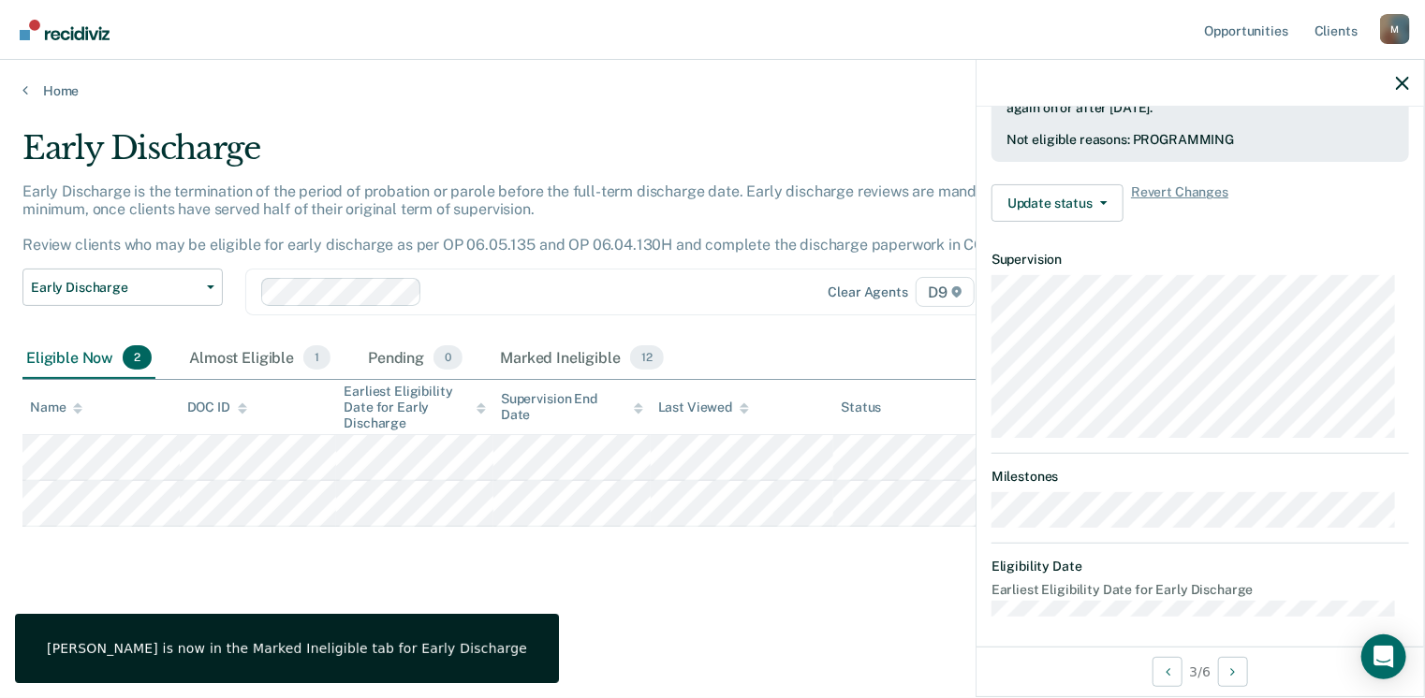
scroll to position [393, 0]
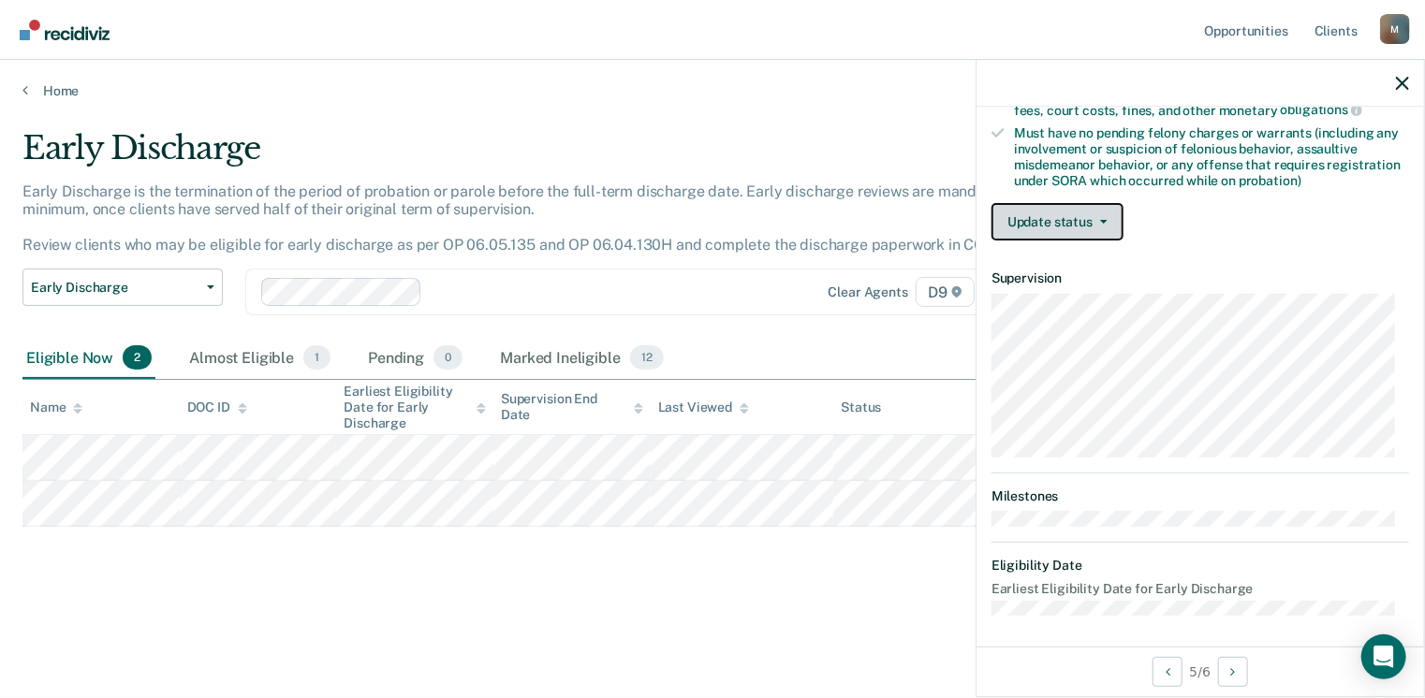
click at [1047, 203] on button "Update status" at bounding box center [1057, 221] width 132 height 37
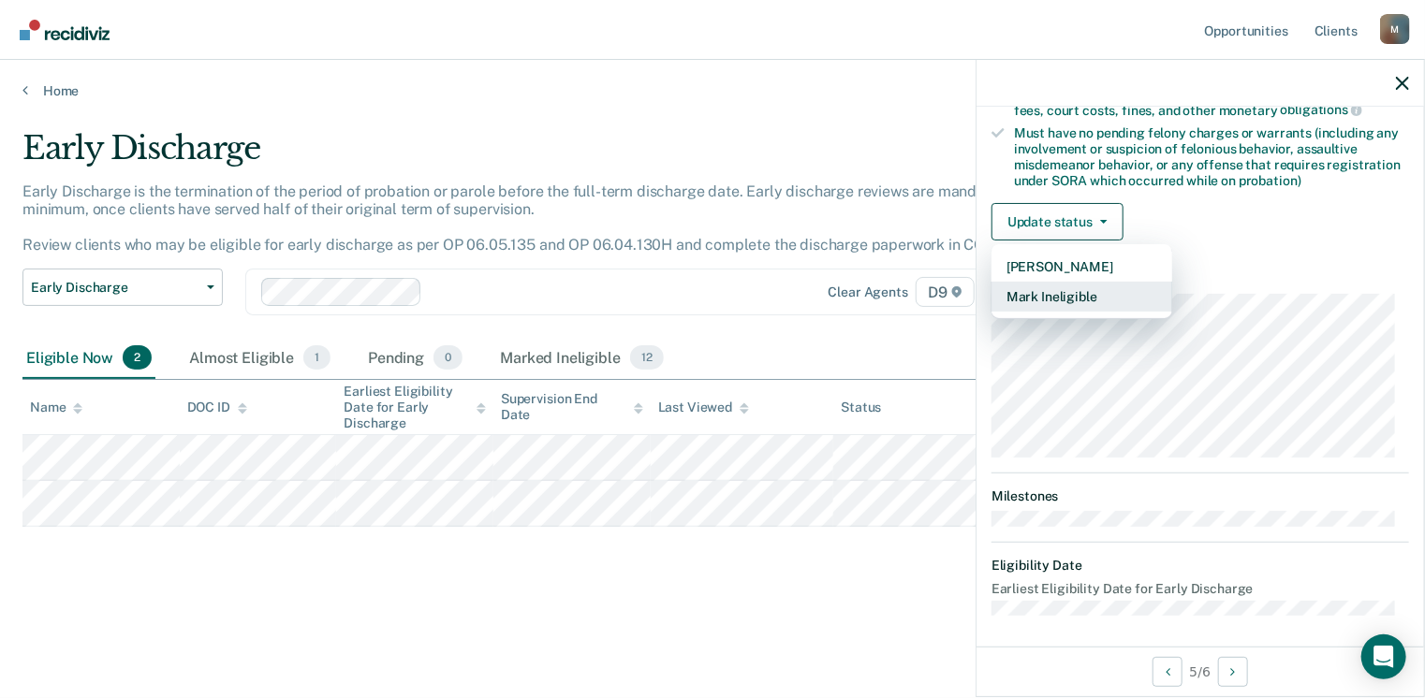
click at [1061, 289] on button "Mark Ineligible" at bounding box center [1081, 297] width 181 height 30
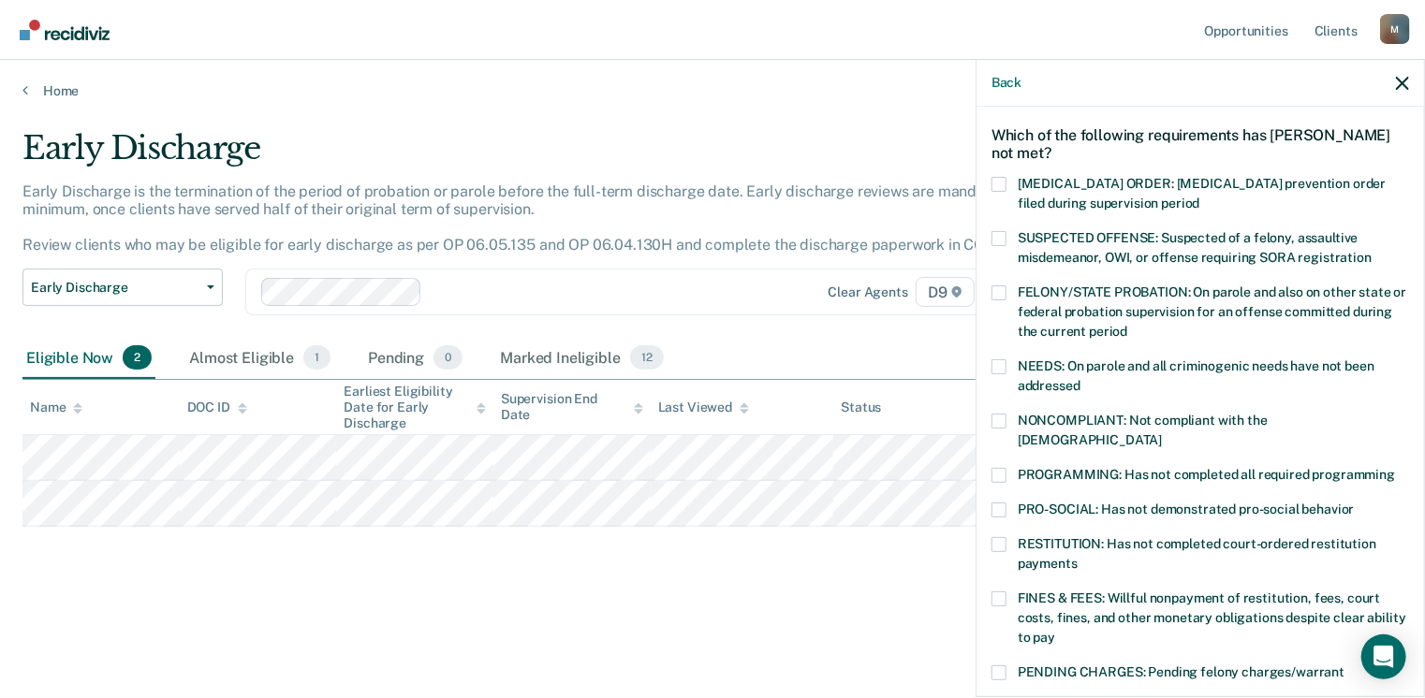
scroll to position [64, 0]
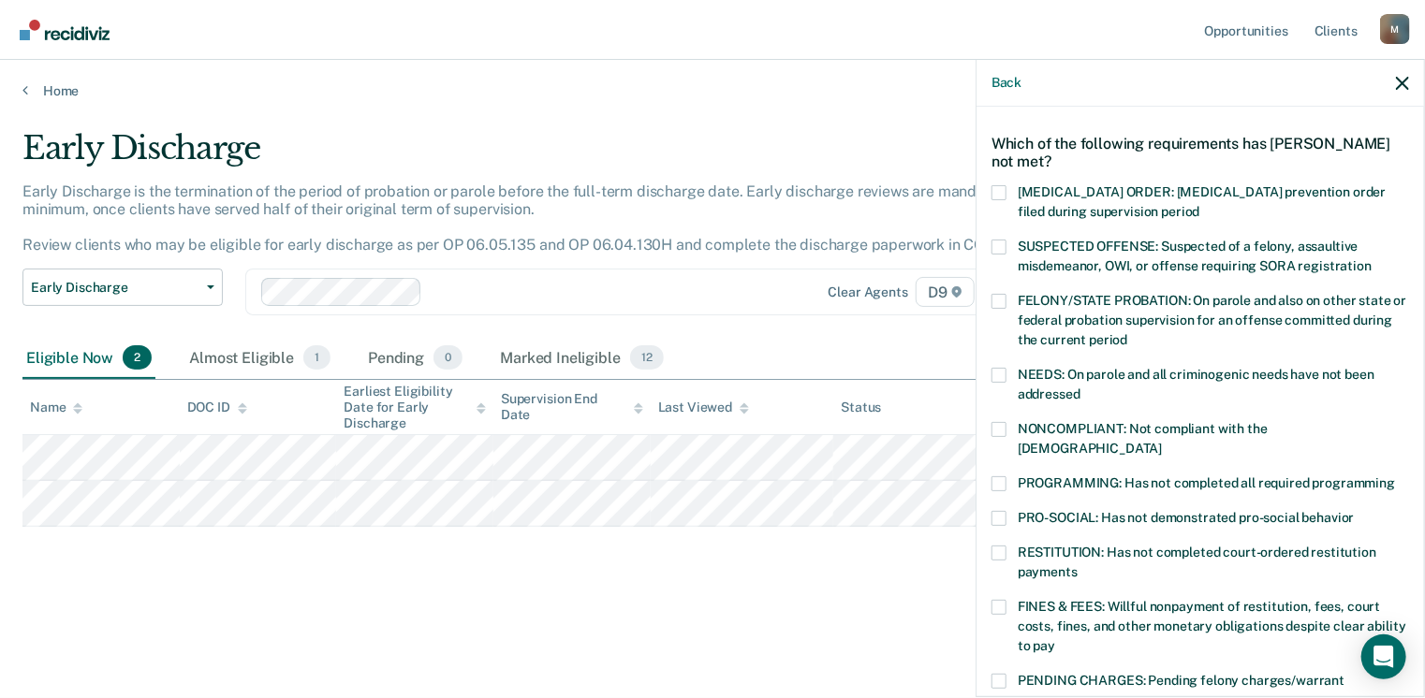
click at [993, 476] on span at bounding box center [998, 483] width 15 height 15
click at [1395, 476] on input "PROGRAMMING: Has not completed all required programming" at bounding box center [1395, 476] width 0 height 0
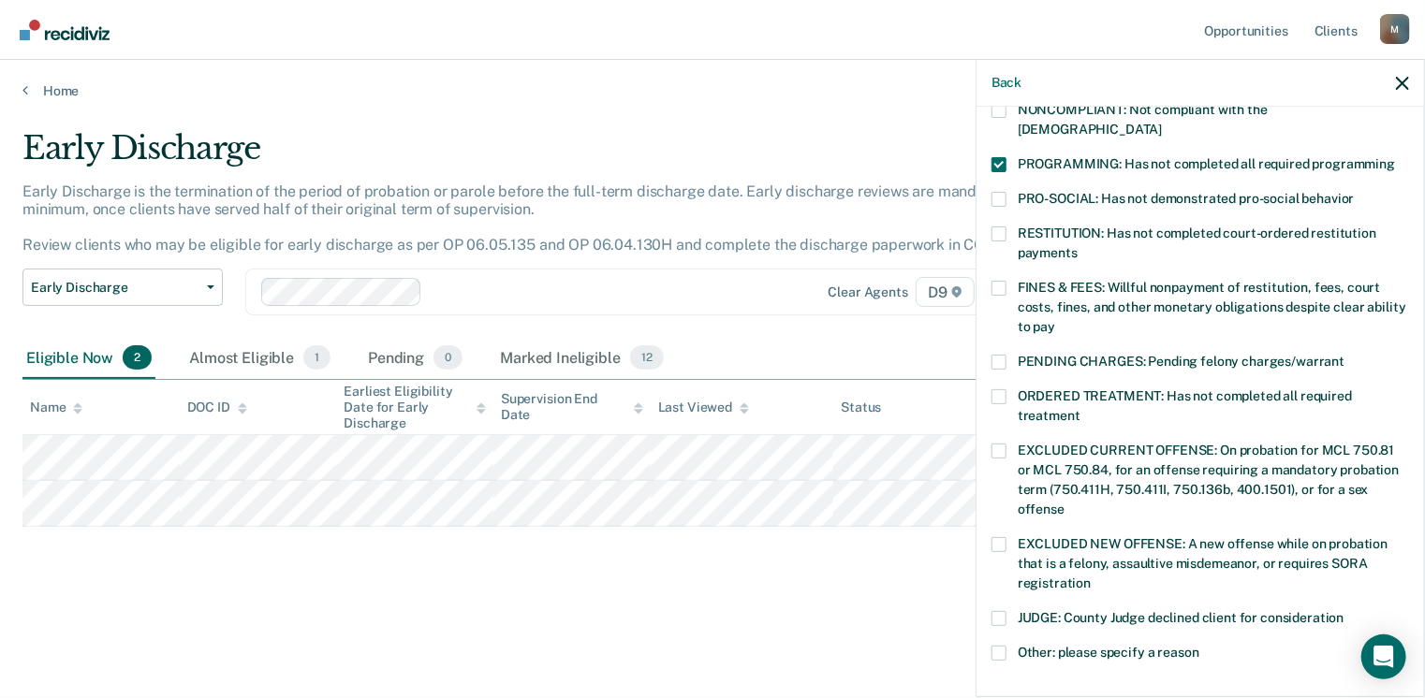
scroll to position [625, 0]
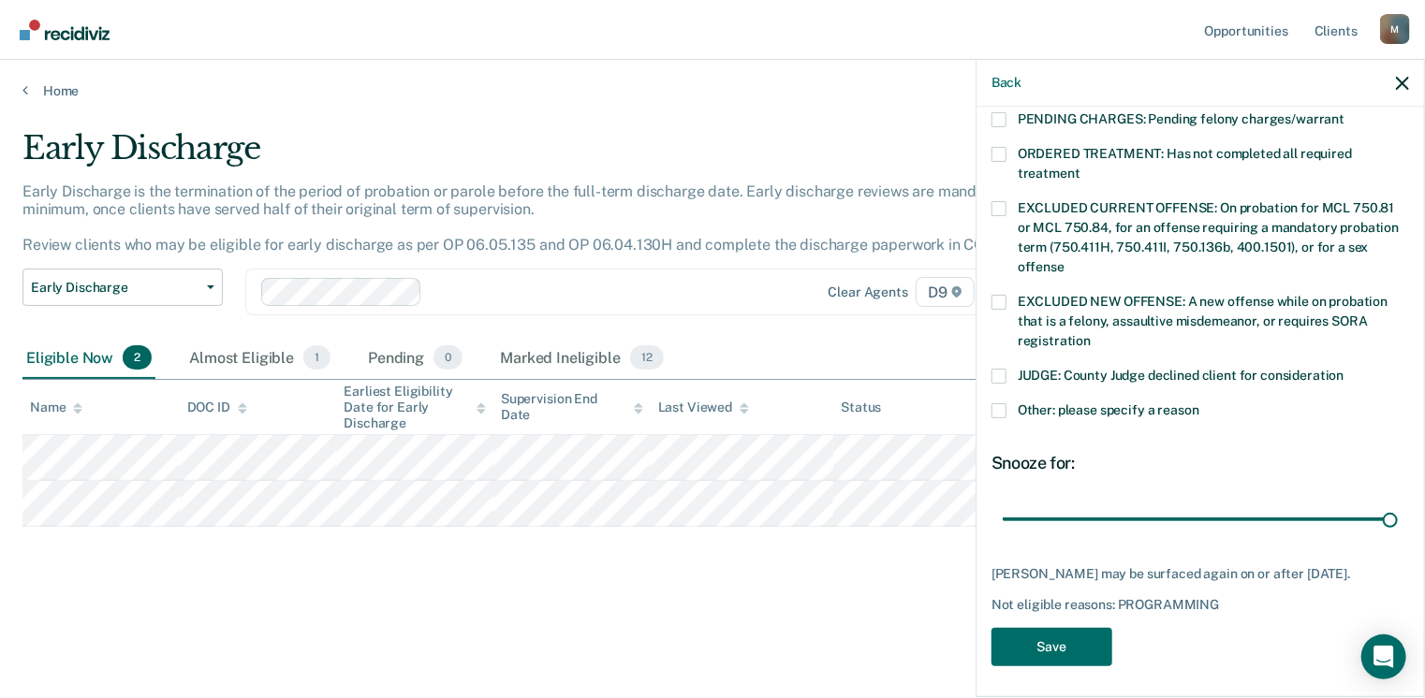
drag, startPoint x: 1133, startPoint y: 497, endPoint x: 1354, endPoint y: 526, distance: 222.8
type input "90"
click at [1398, 517] on input "range" at bounding box center [1200, 520] width 395 height 33
click at [1036, 655] on button "Save" at bounding box center [1051, 647] width 121 height 38
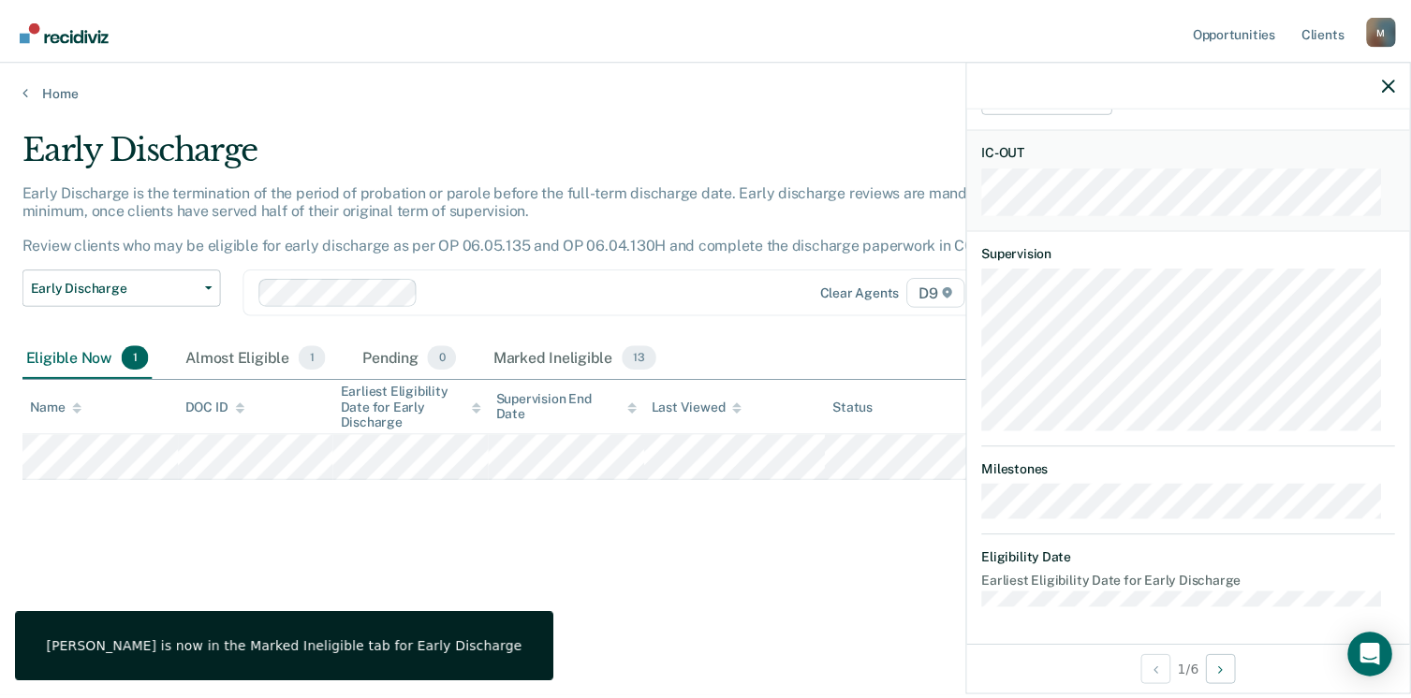
scroll to position [393, 0]
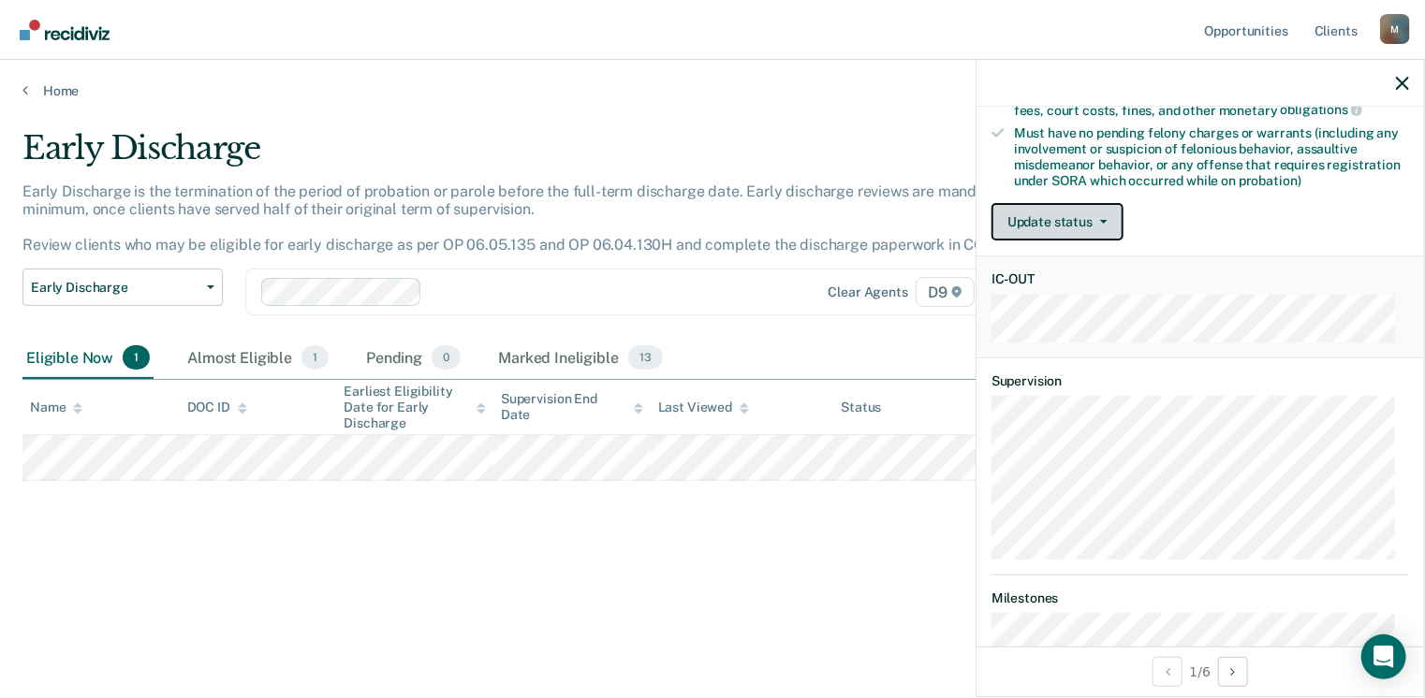
click at [1097, 225] on button "Update status" at bounding box center [1057, 221] width 132 height 37
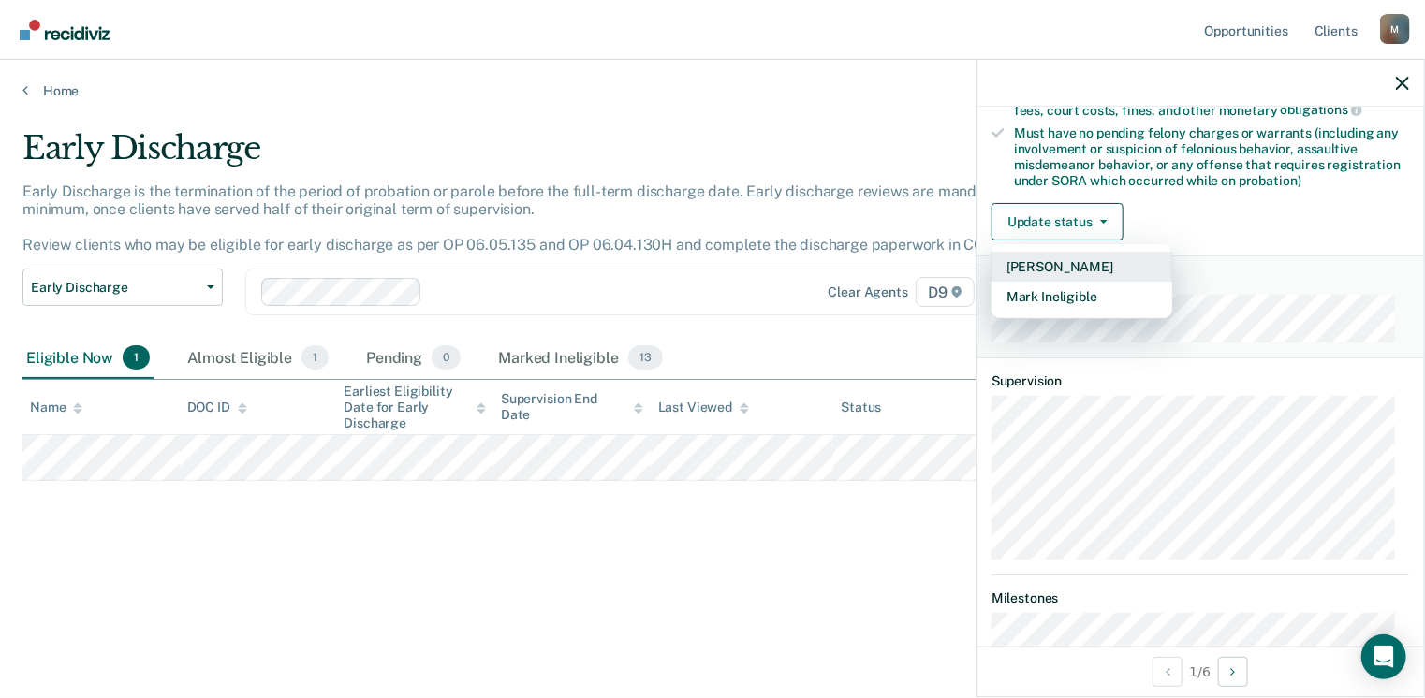
click at [1090, 256] on button "[PERSON_NAME]" at bounding box center [1081, 267] width 181 height 30
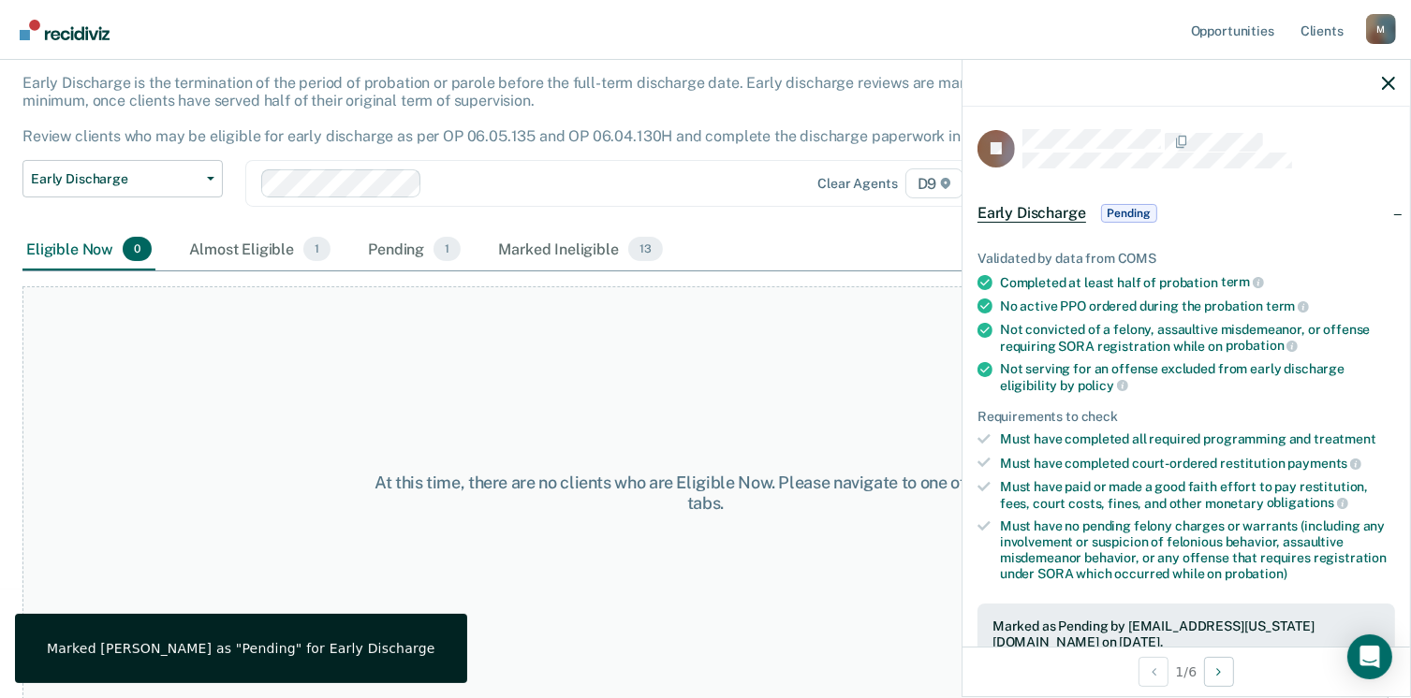
scroll to position [0, 0]
click at [1385, 82] on icon "button" at bounding box center [1388, 83] width 13 height 13
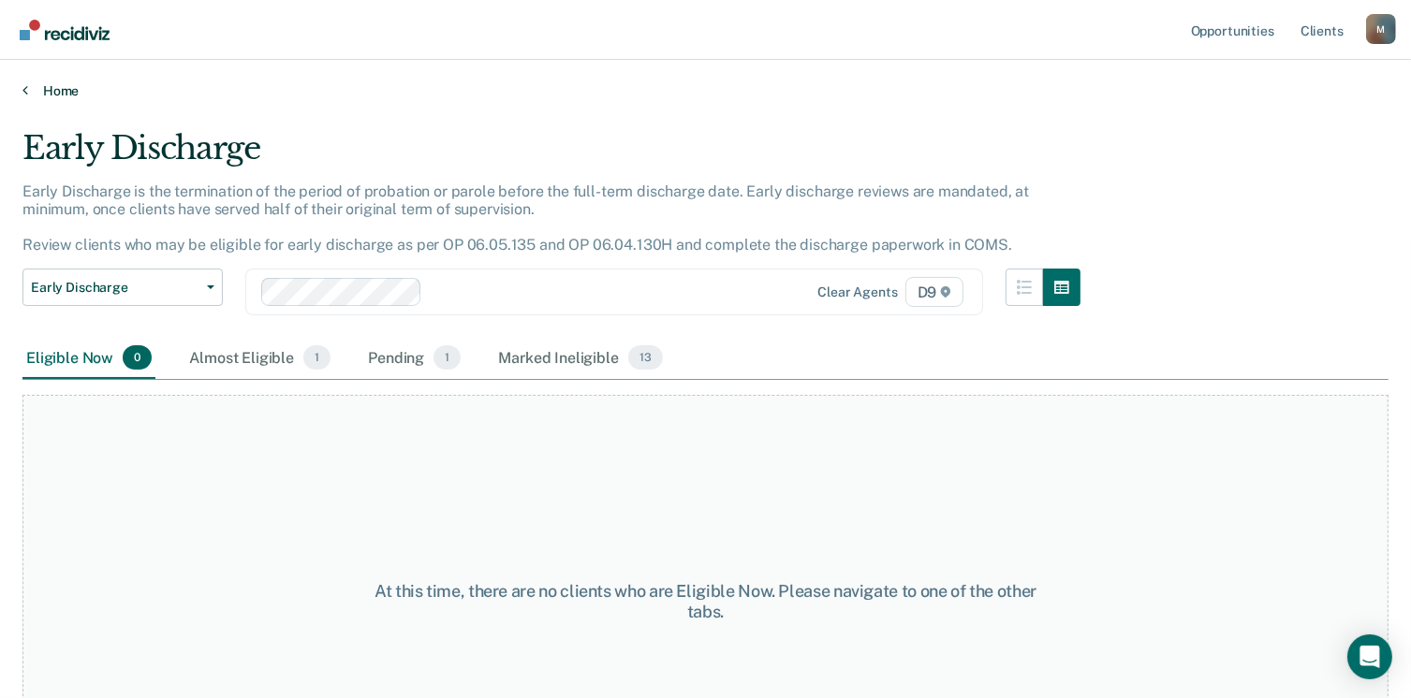
click at [43, 92] on link "Home" at bounding box center [705, 90] width 1366 height 17
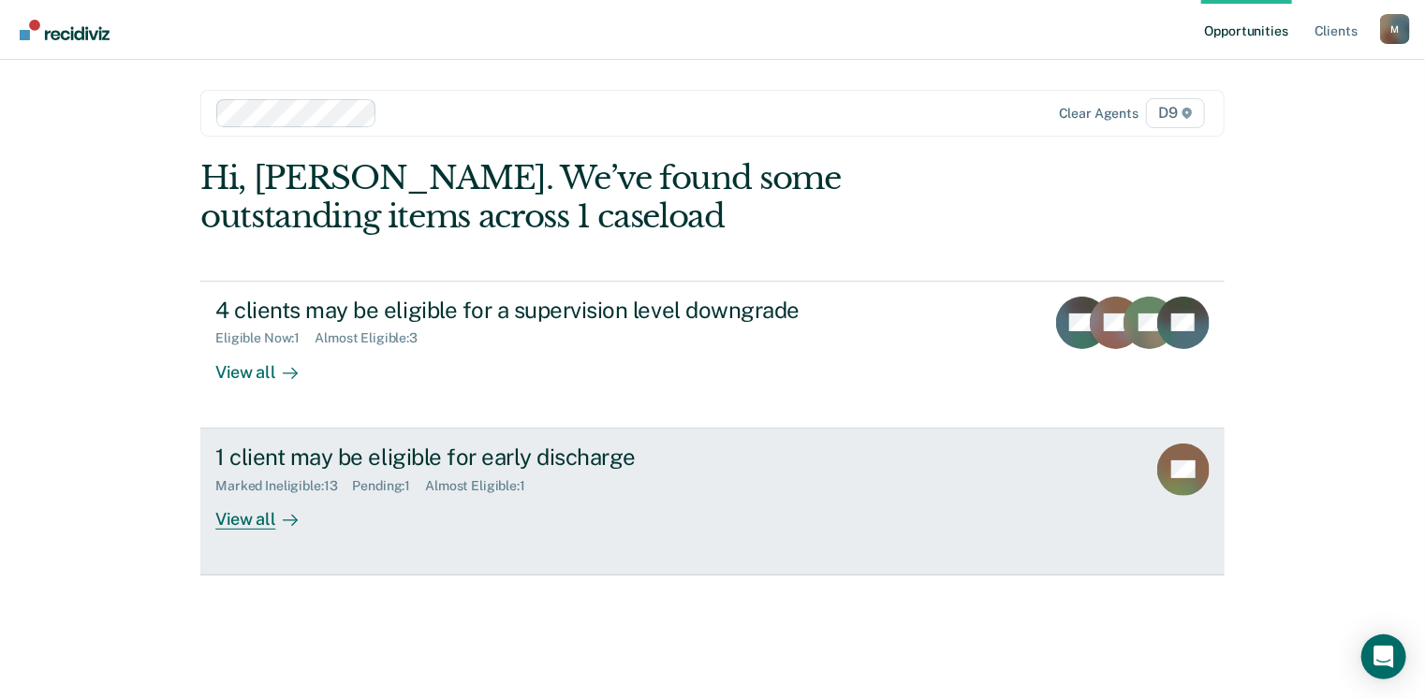
click at [245, 521] on div "View all" at bounding box center [267, 511] width 105 height 37
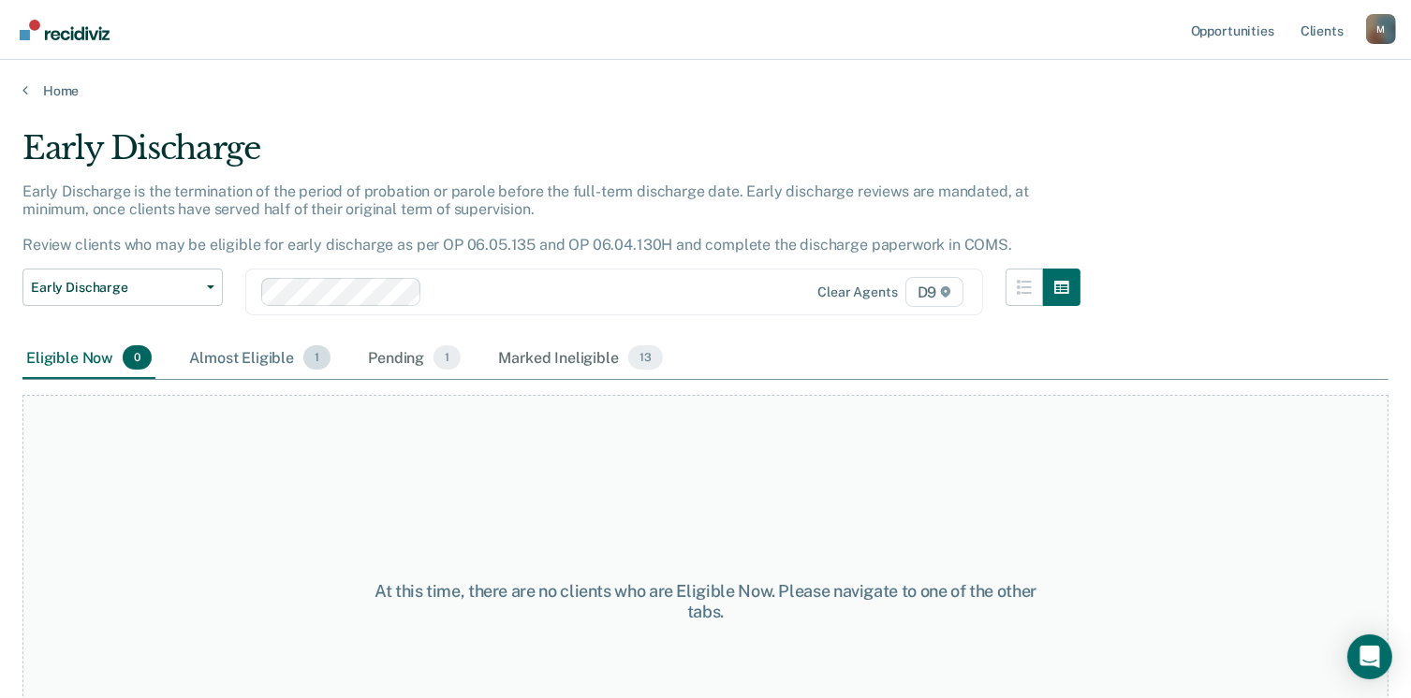
click at [258, 350] on div "Almost Eligible 1" at bounding box center [259, 358] width 149 height 41
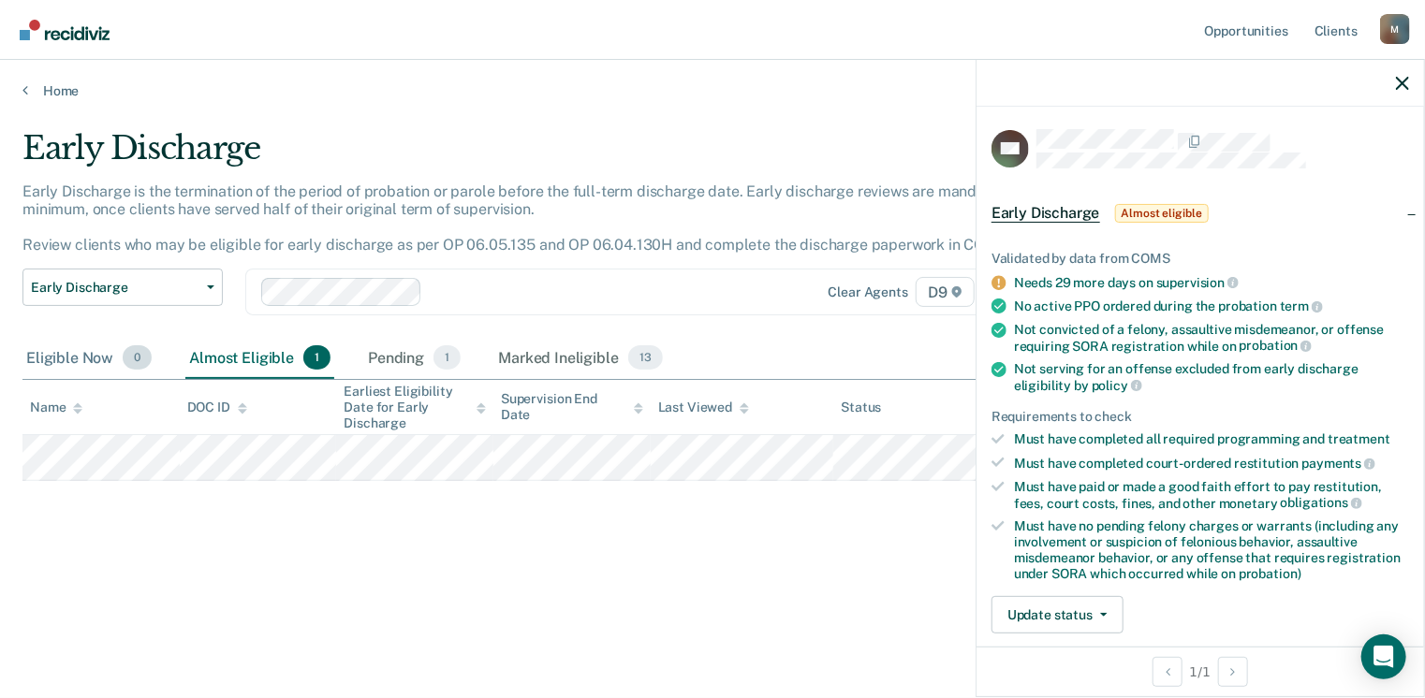
click at [56, 353] on div "Eligible Now 0" at bounding box center [88, 358] width 133 height 41
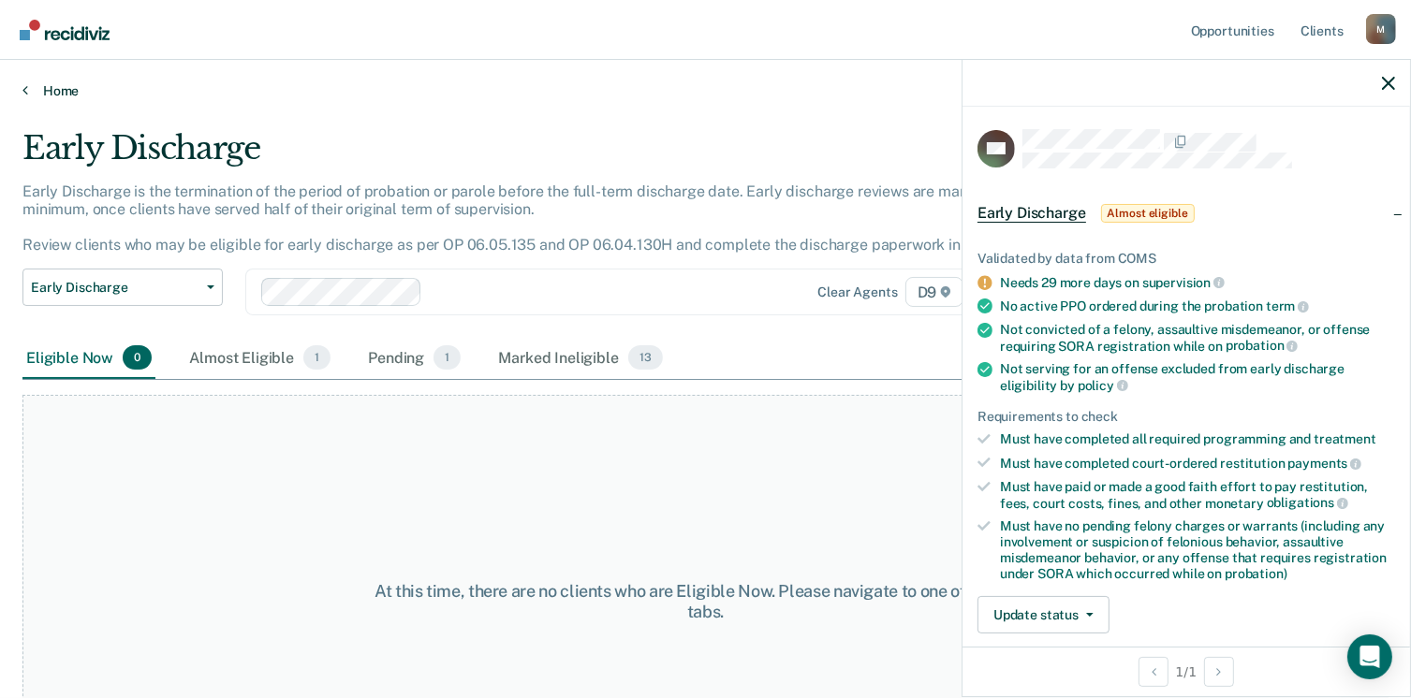
click at [65, 86] on link "Home" at bounding box center [705, 90] width 1366 height 17
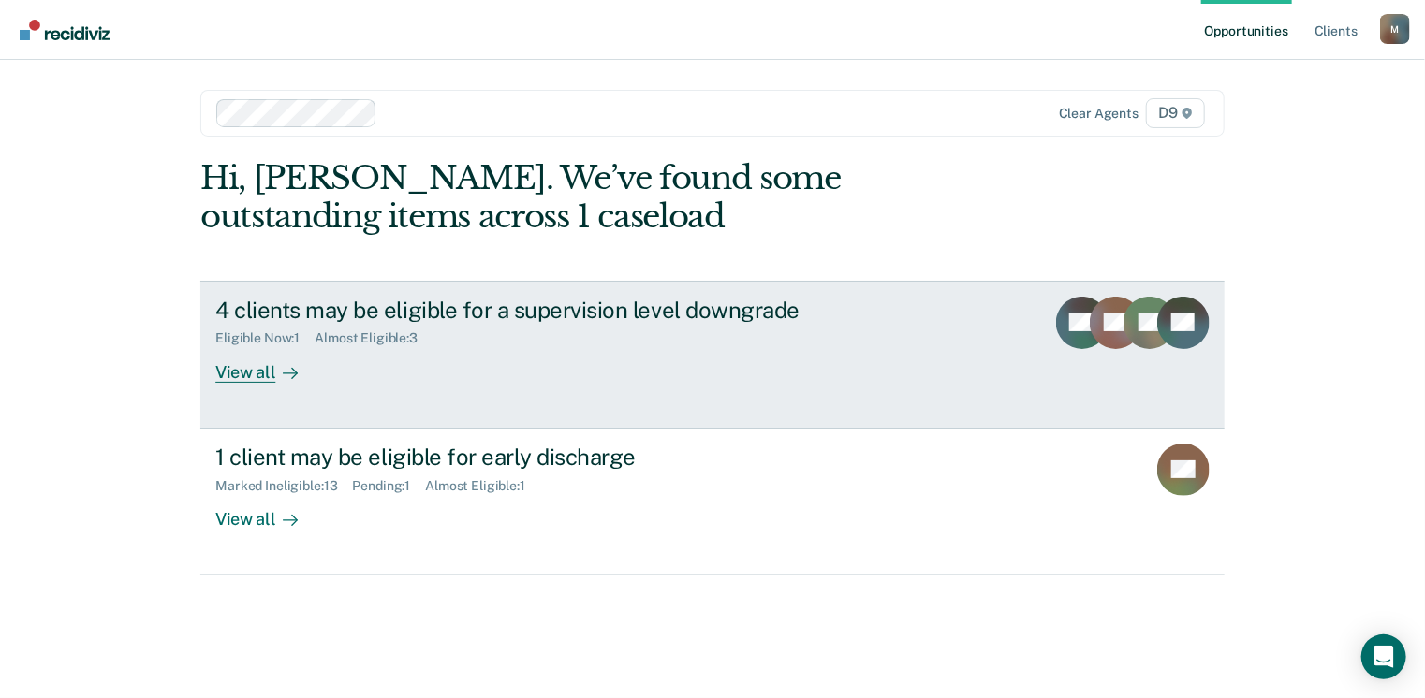
click at [251, 370] on div "View all" at bounding box center [267, 364] width 105 height 37
